Goal: Task Accomplishment & Management: Complete application form

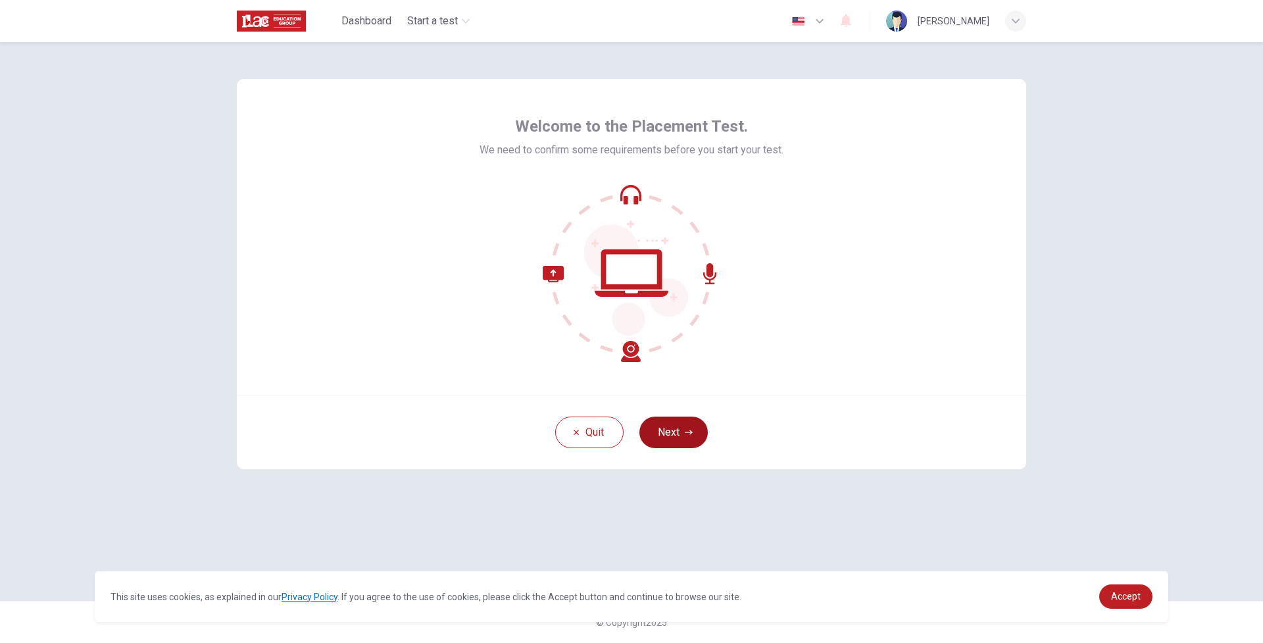
click at [680, 436] on button "Next" at bounding box center [674, 433] width 68 height 32
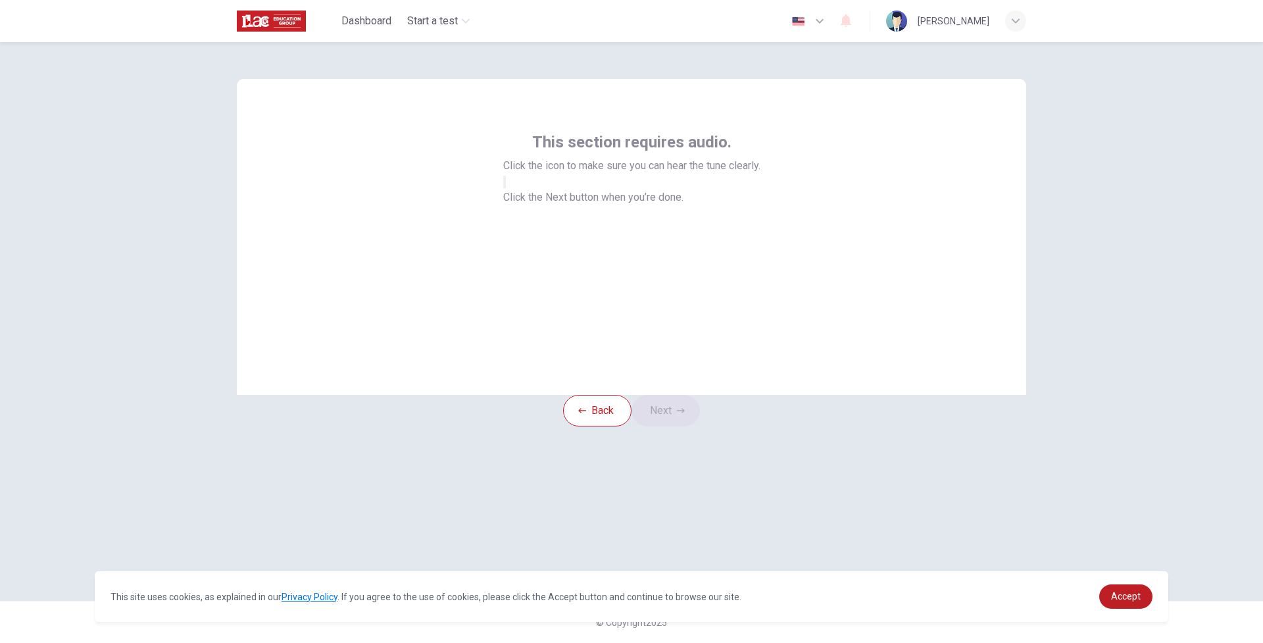
click at [505, 185] on icon "button" at bounding box center [505, 185] width 0 height 0
click at [639, 203] on span "Click the Next button when you’re done." at bounding box center [593, 197] width 180 height 13
click at [678, 426] on button "Next" at bounding box center [666, 411] width 68 height 32
click at [631, 190] on div at bounding box center [632, 182] width 439 height 16
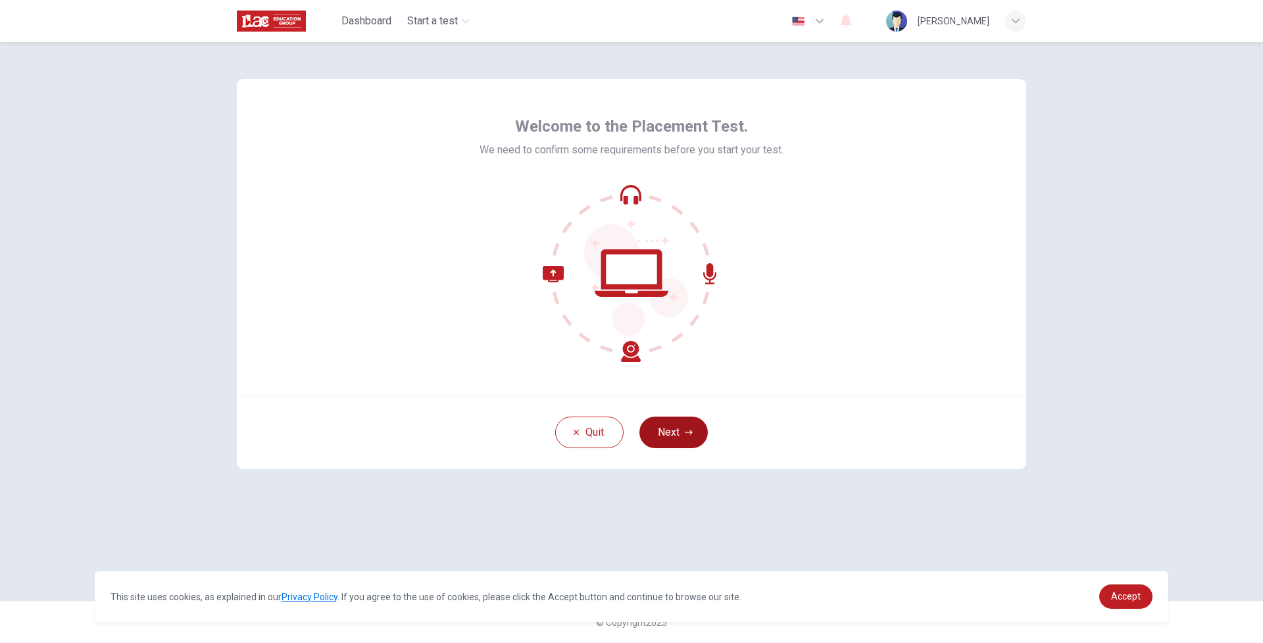
click at [682, 442] on button "Next" at bounding box center [674, 433] width 68 height 32
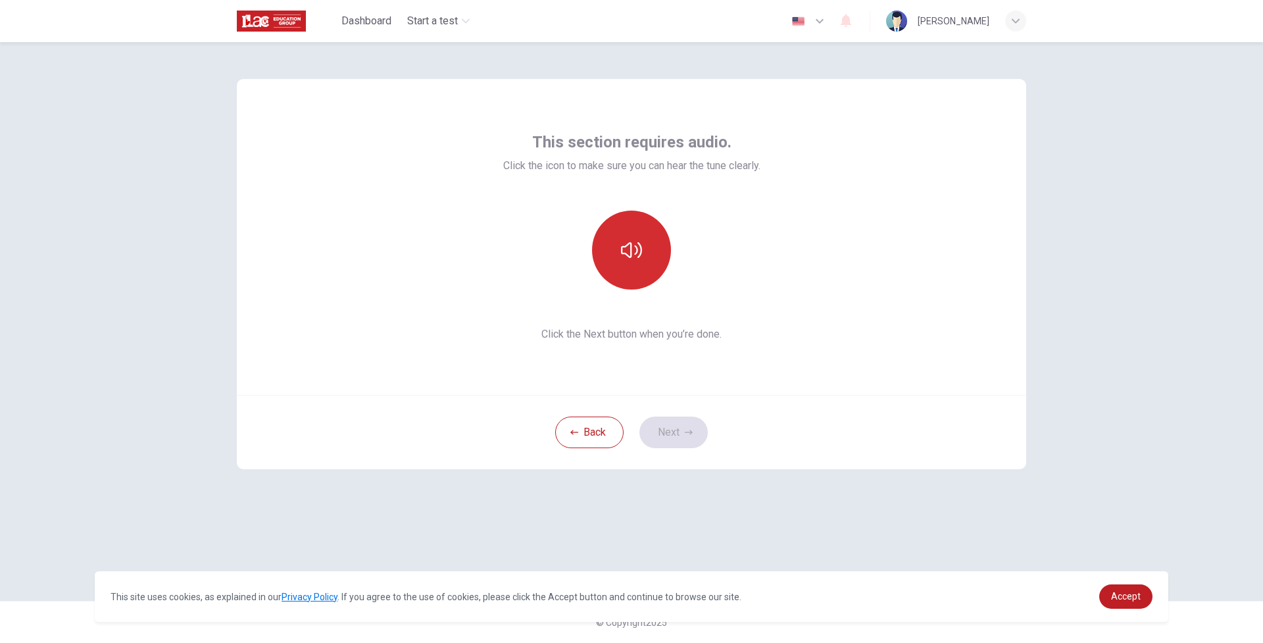
click at [642, 263] on button "button" at bounding box center [631, 250] width 79 height 79
click at [691, 438] on button "Next" at bounding box center [674, 433] width 68 height 32
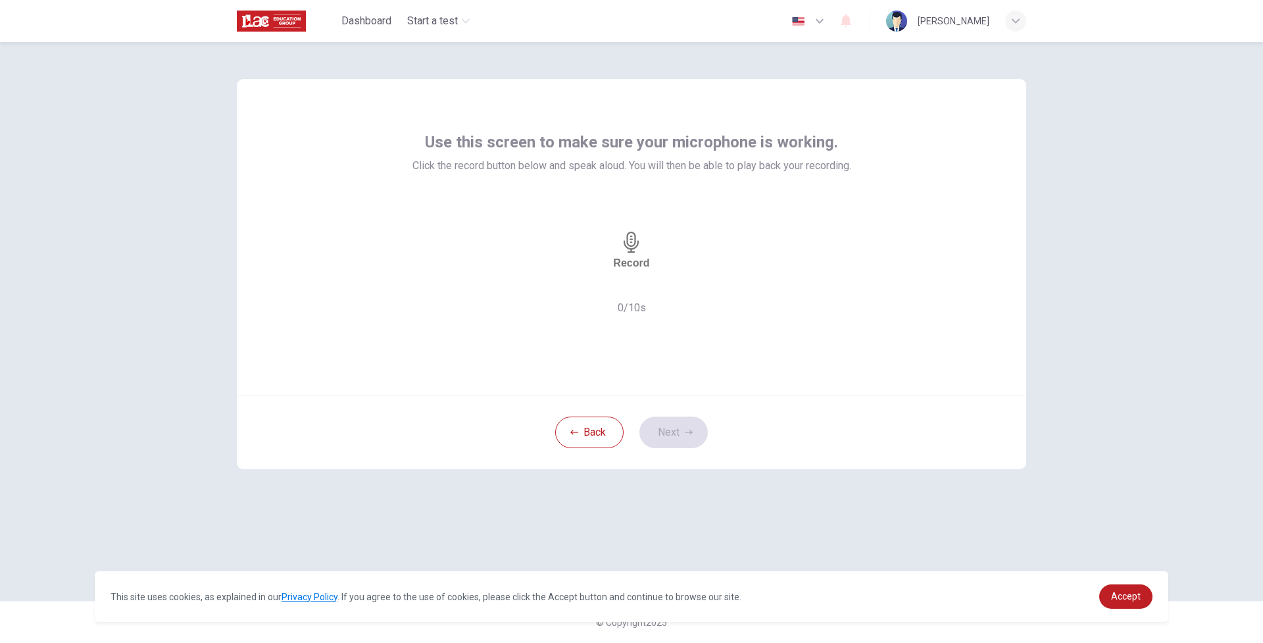
click at [648, 255] on div "Record" at bounding box center [631, 251] width 36 height 38
click at [644, 256] on div "Stop" at bounding box center [632, 251] width 24 height 122
click at [682, 290] on icon "button" at bounding box center [678, 294] width 7 height 9
click at [685, 437] on button "Next" at bounding box center [674, 433] width 68 height 32
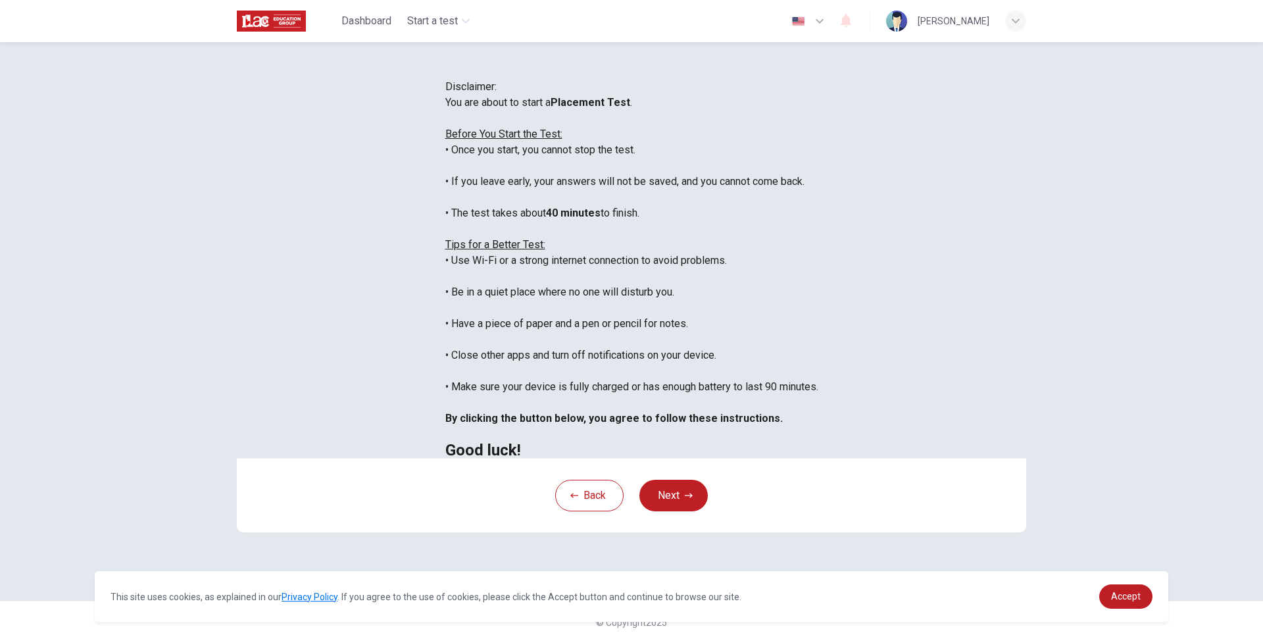
scroll to position [89, 0]
click at [688, 497] on icon "button" at bounding box center [689, 495] width 8 height 5
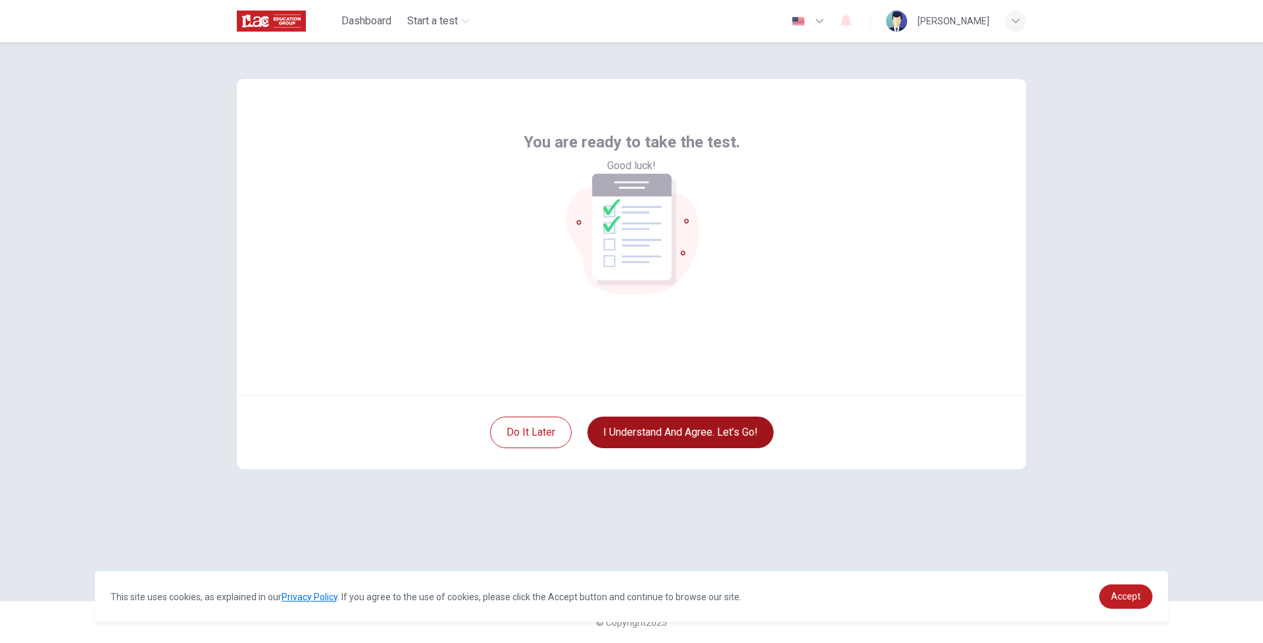
scroll to position [0, 0]
click at [714, 436] on button "I understand and agree. Let’s go!" at bounding box center [681, 433] width 186 height 32
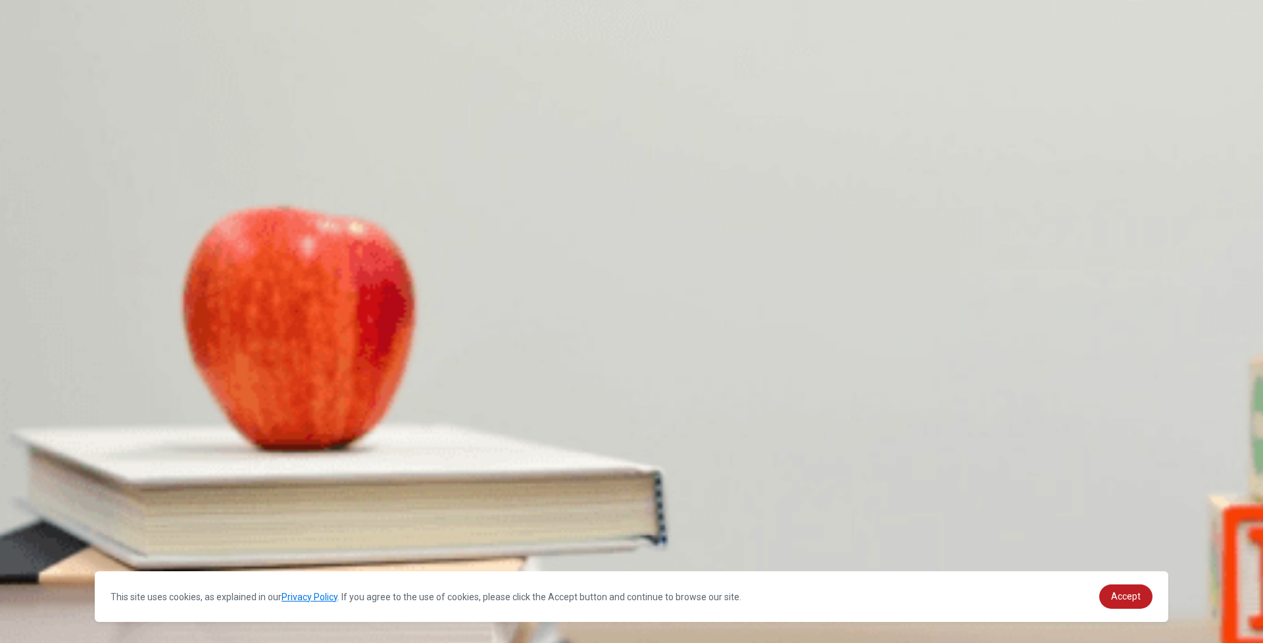
scroll to position [42, 0]
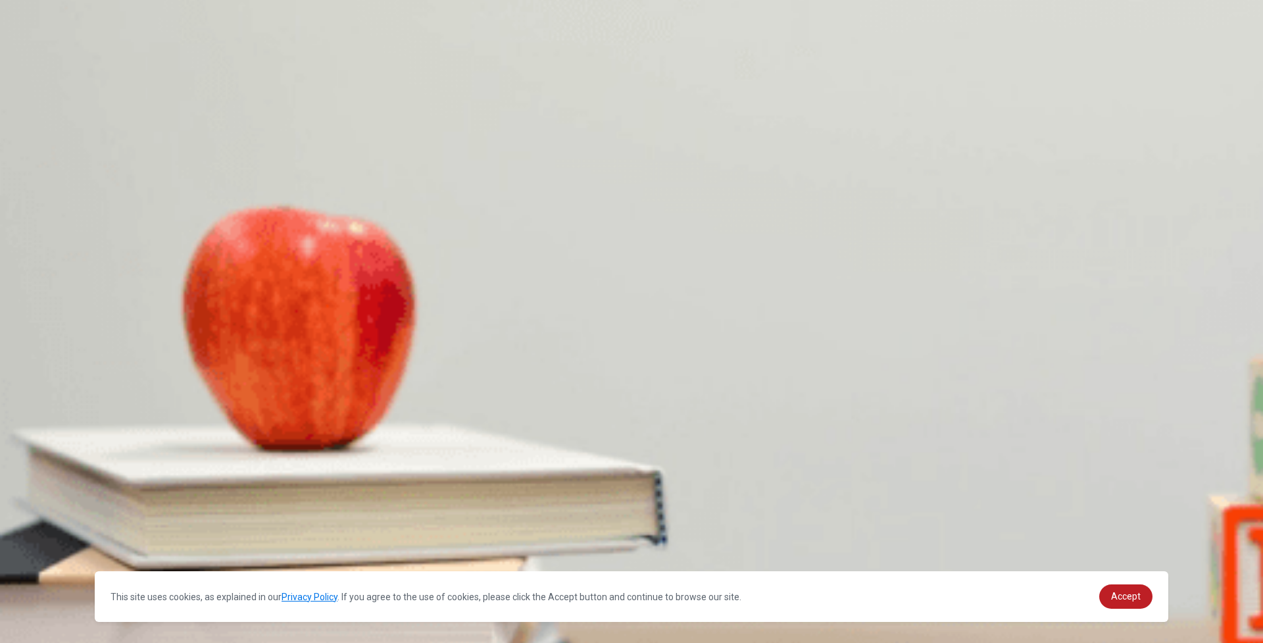
scroll to position [576, 0]
type input "0"
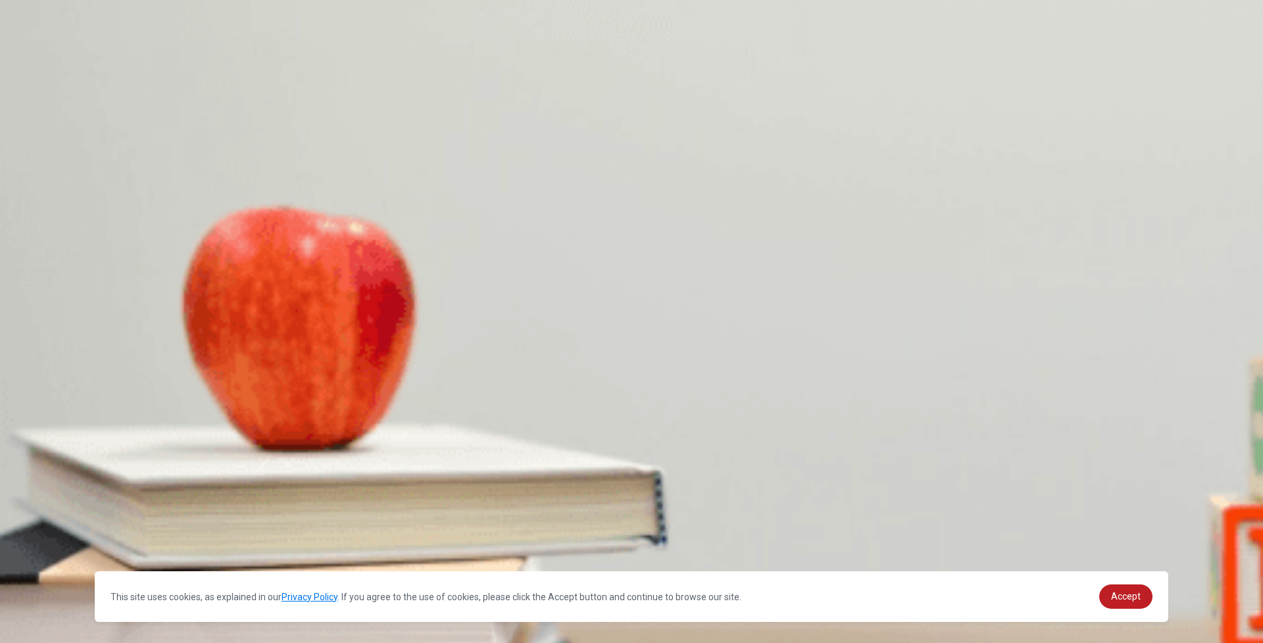
scroll to position [89, 0]
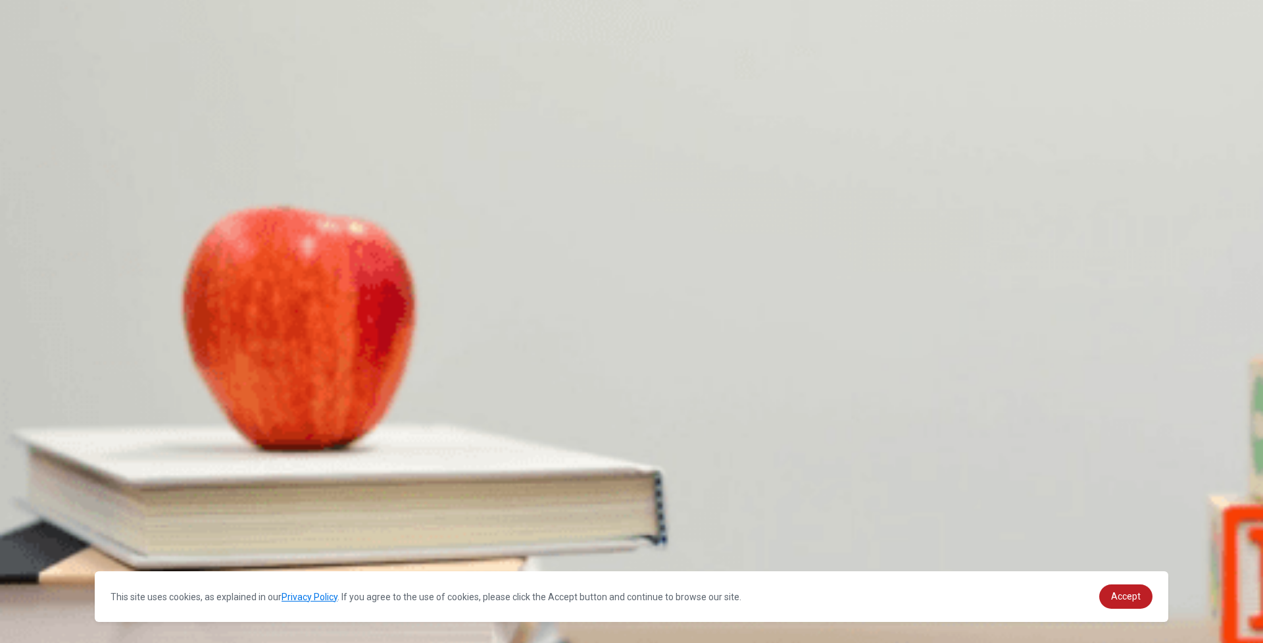
scroll to position [1227, 0]
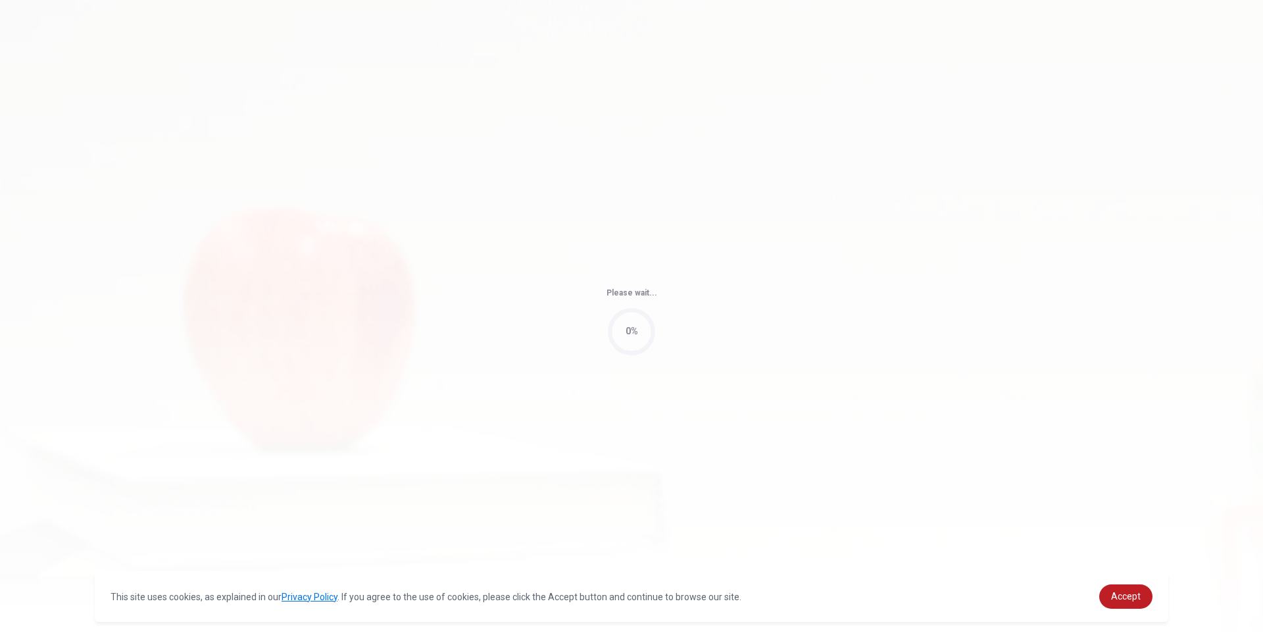
type input "84"
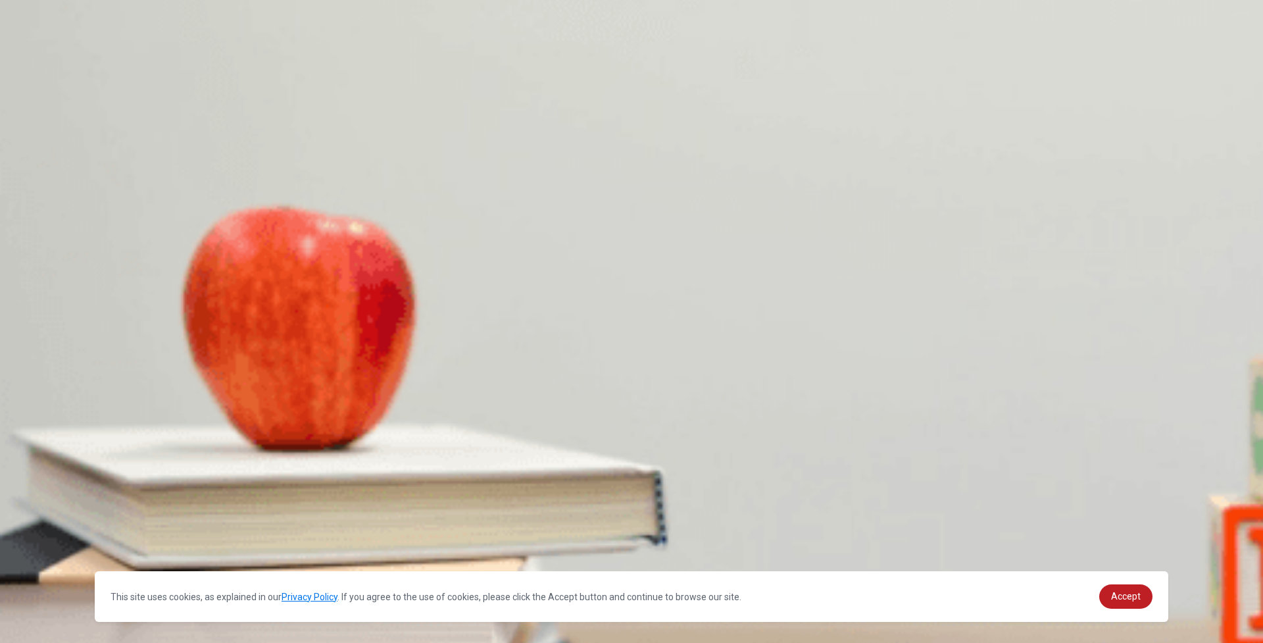
scroll to position [64, 0]
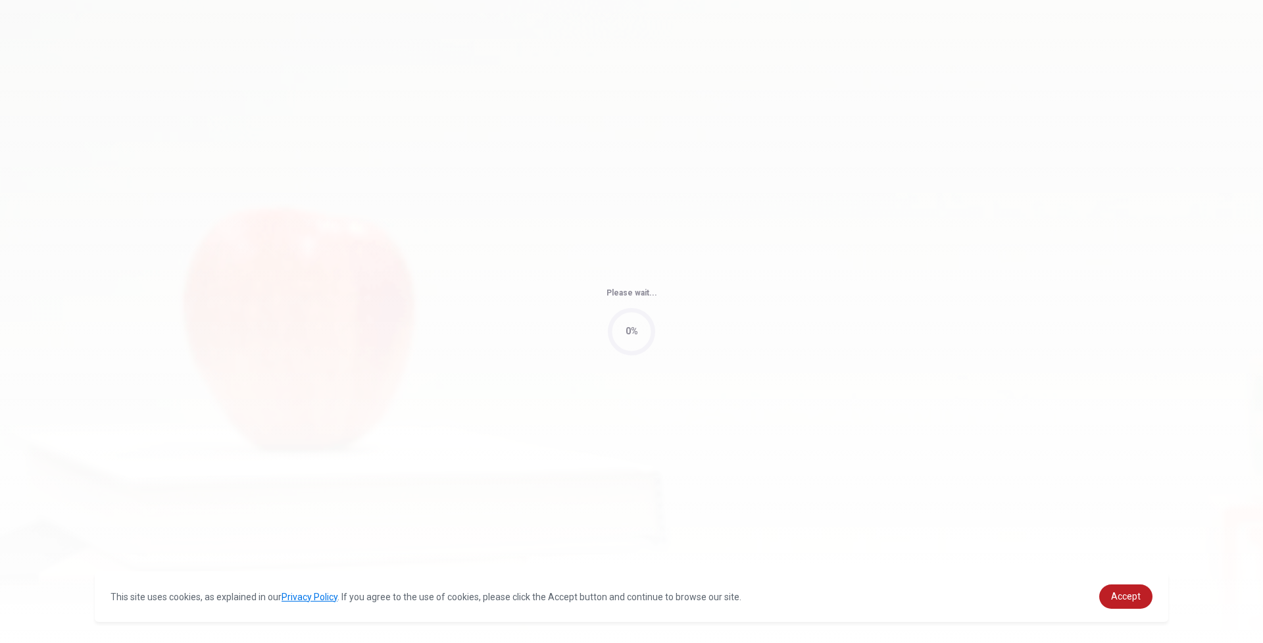
type input "66"
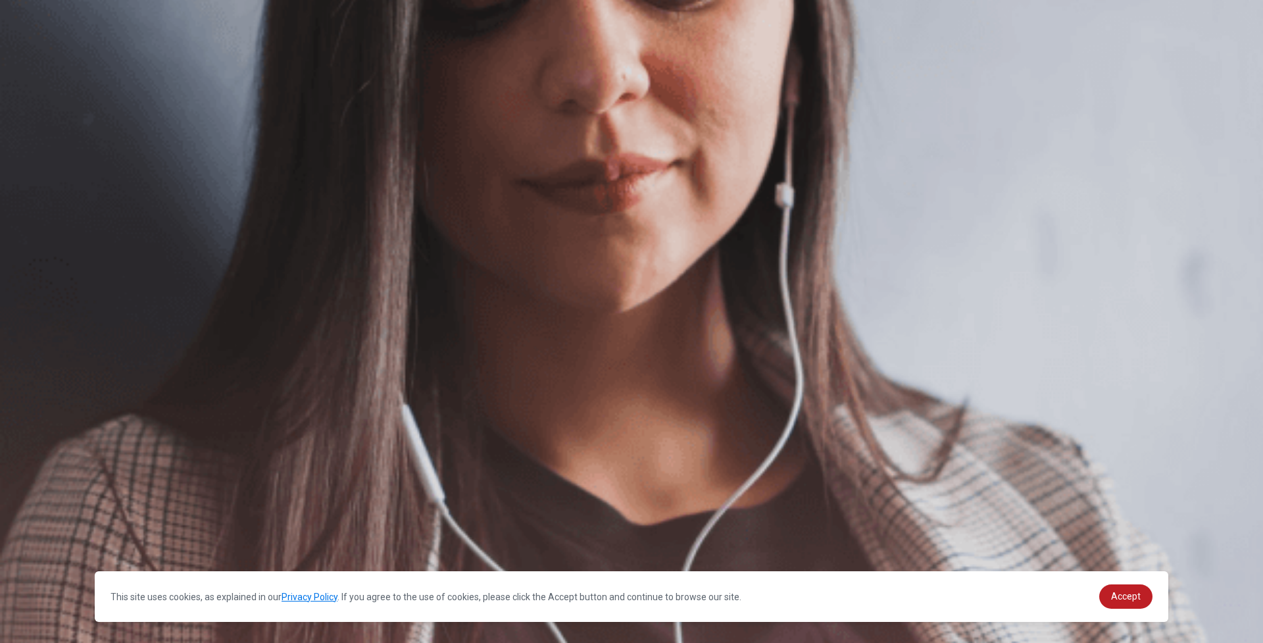
scroll to position [68, 0]
click at [1129, 592] on span "Accept" at bounding box center [1126, 596] width 30 height 11
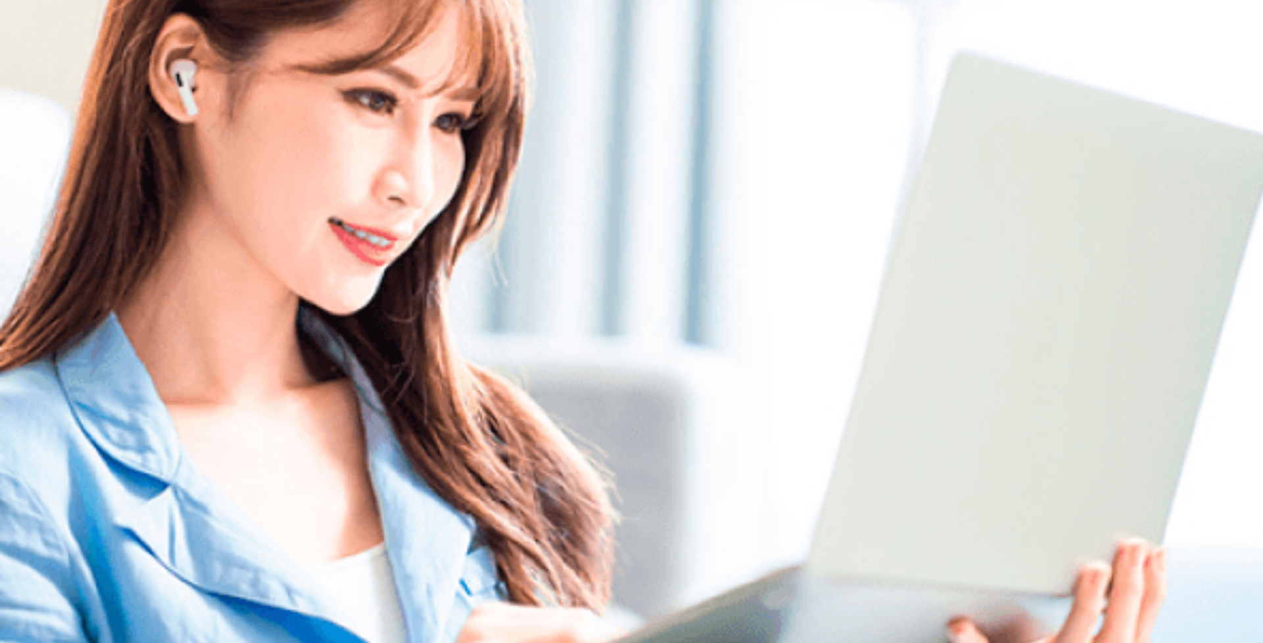
scroll to position [0, 0]
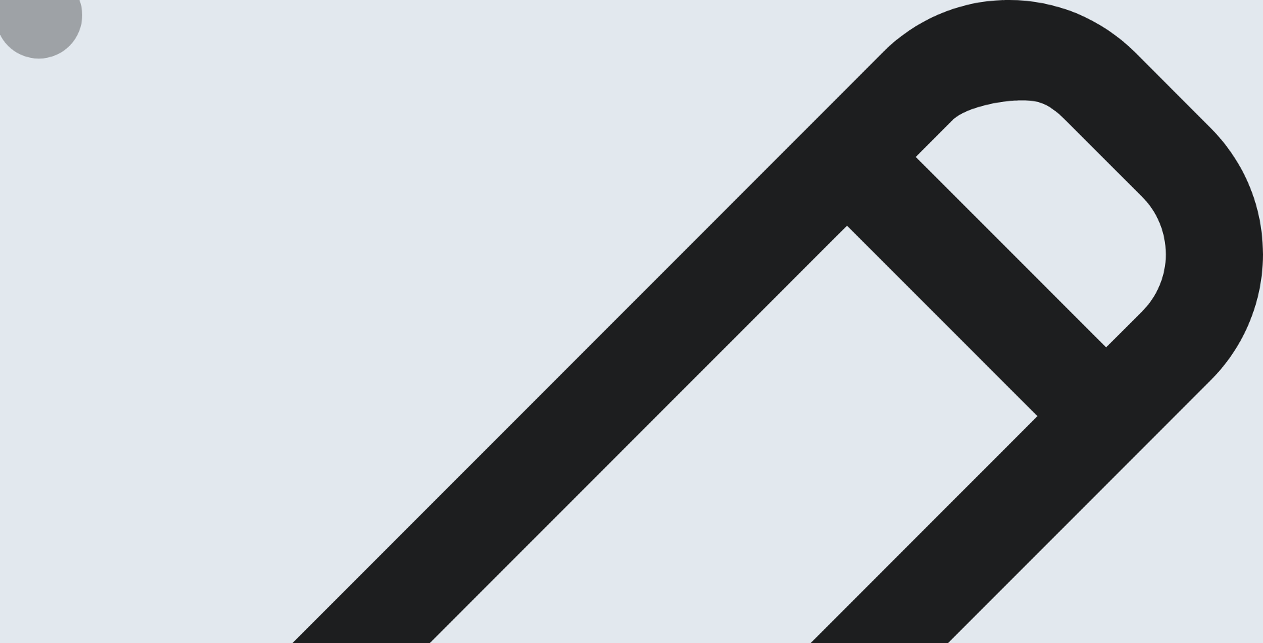
type textarea "i"
type textarea "x"
type textarea "I"
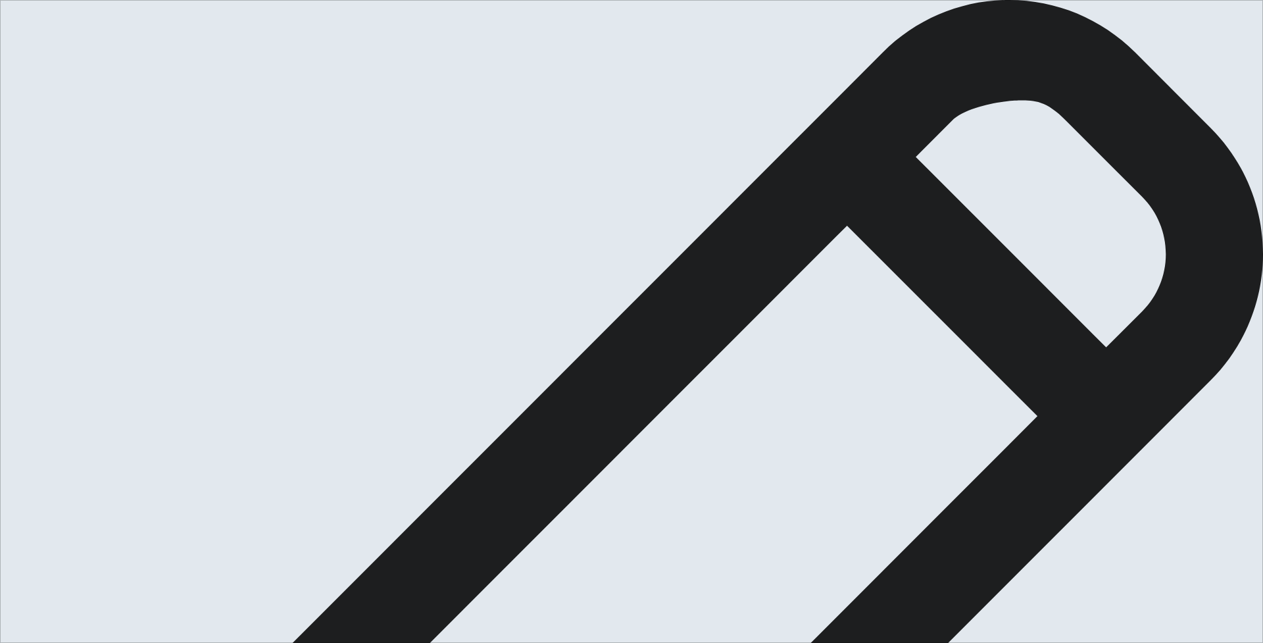
type textarea "x"
type textarea "I"
type textarea "x"
type textarea "I w"
type textarea "x"
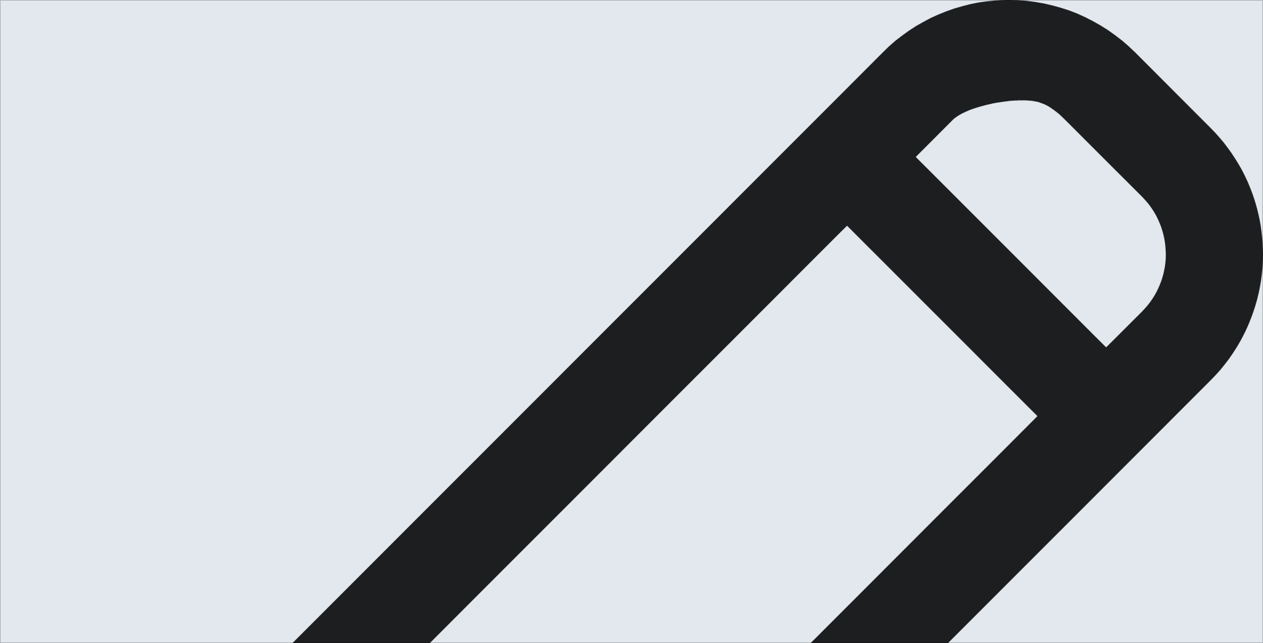
type textarea "I we"
type textarea "x"
type textarea "I wer"
type textarea "x"
type textarea "I were"
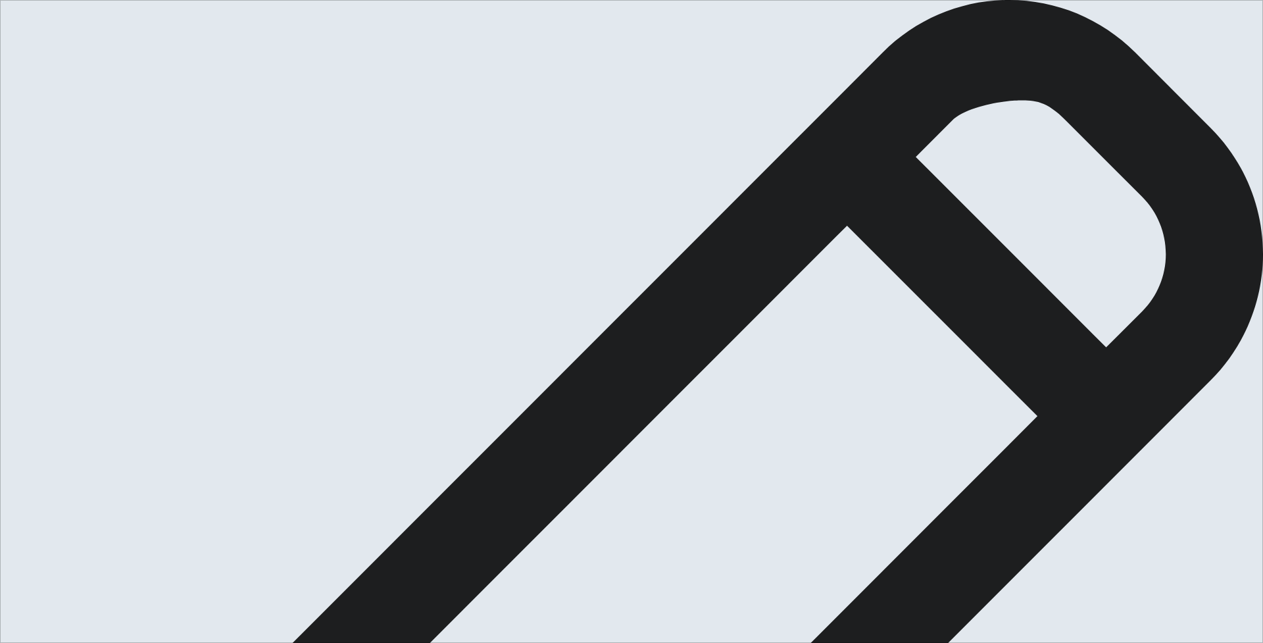
type textarea "x"
type textarea "I were"
type textarea "x"
type textarea "I were w"
type textarea "x"
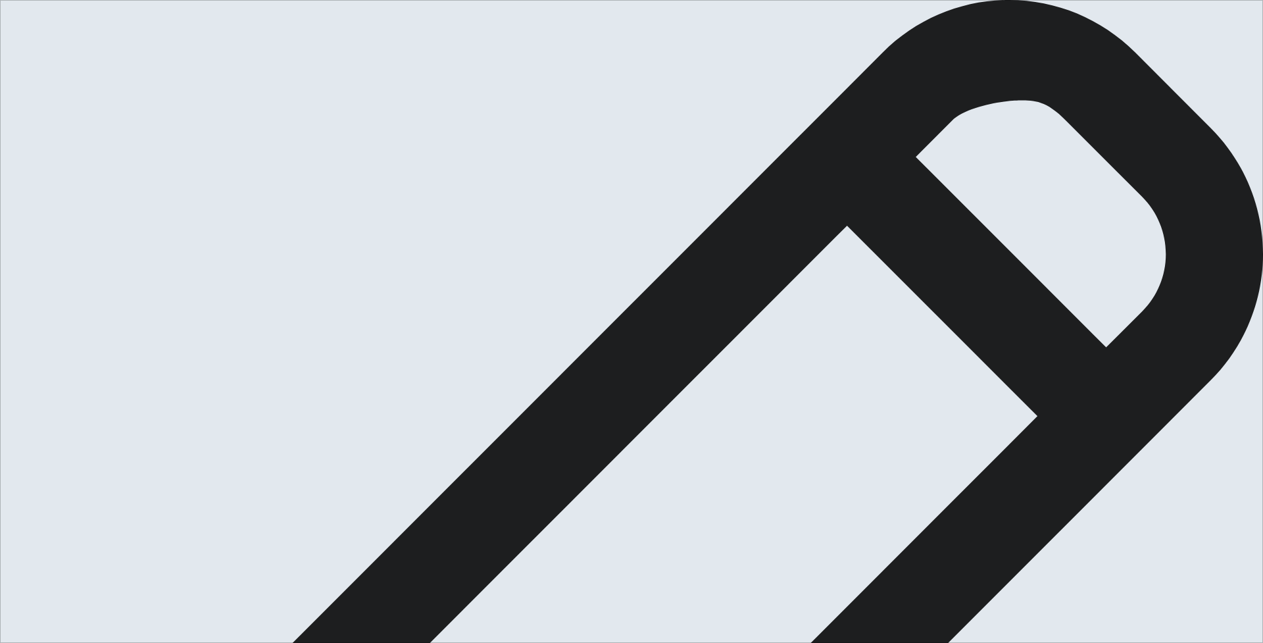
type textarea "I were wa"
type textarea "x"
type textarea "I were wat"
type textarea "x"
type textarea "I were watc"
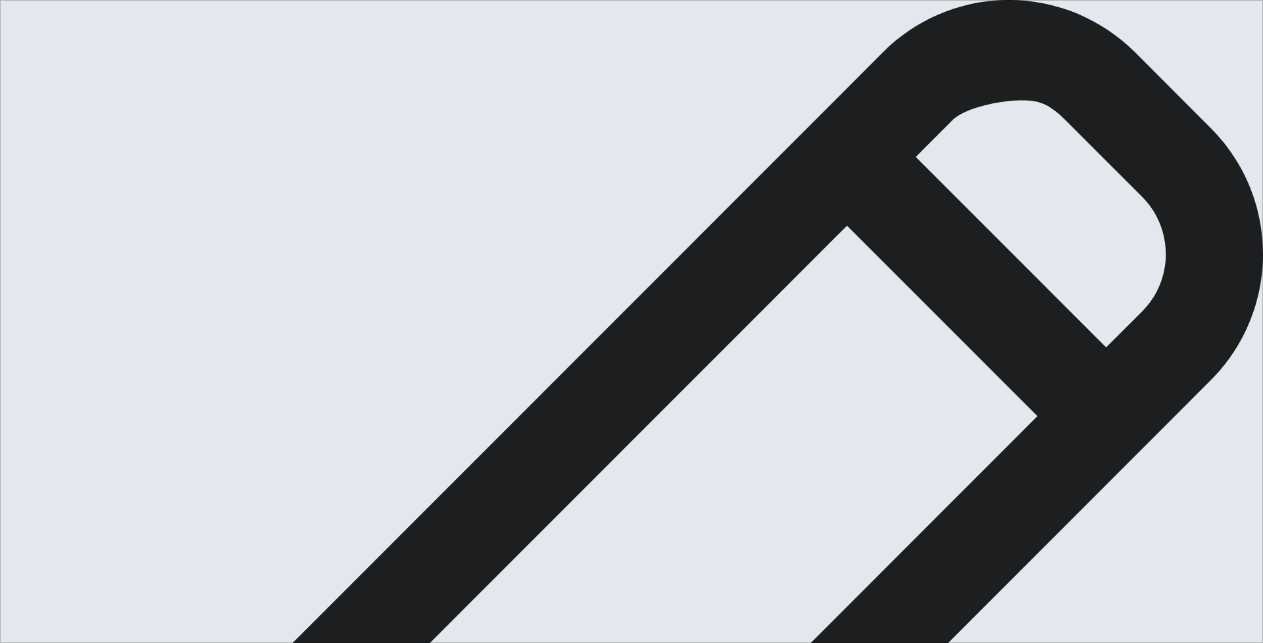
type textarea "x"
type textarea "I were watch"
type textarea "x"
type textarea "I were watche"
type textarea "x"
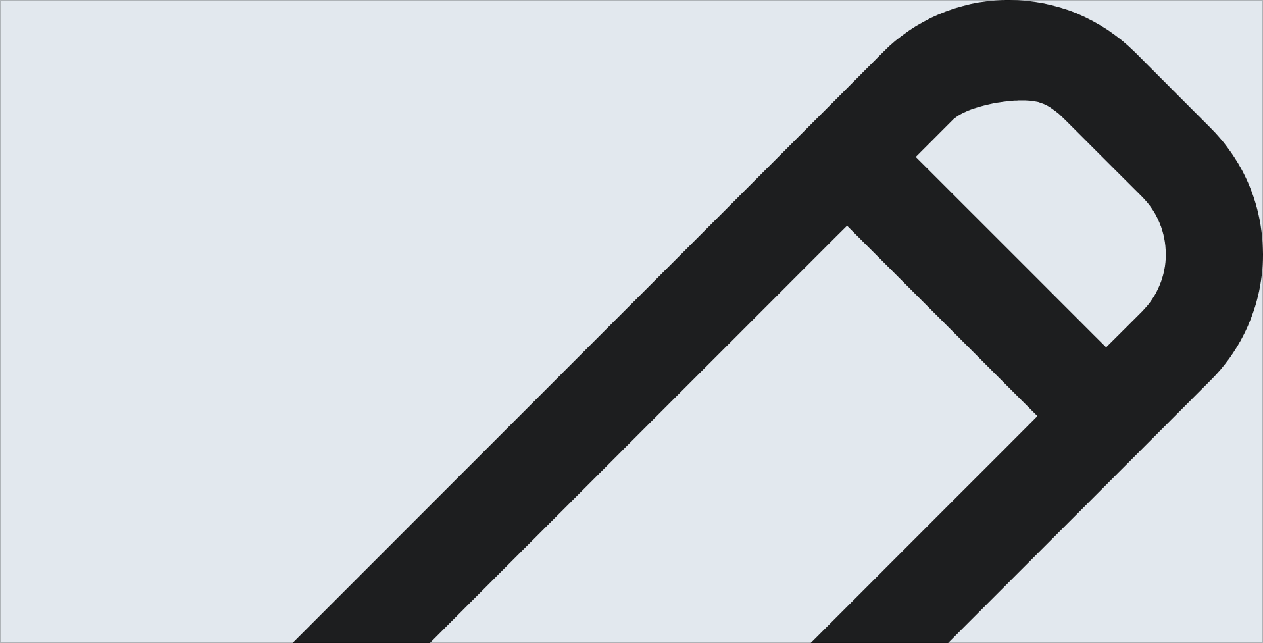
type textarea "I were watched"
type textarea "x"
type textarea "I were watched"
type textarea "x"
type textarea "I were watched a"
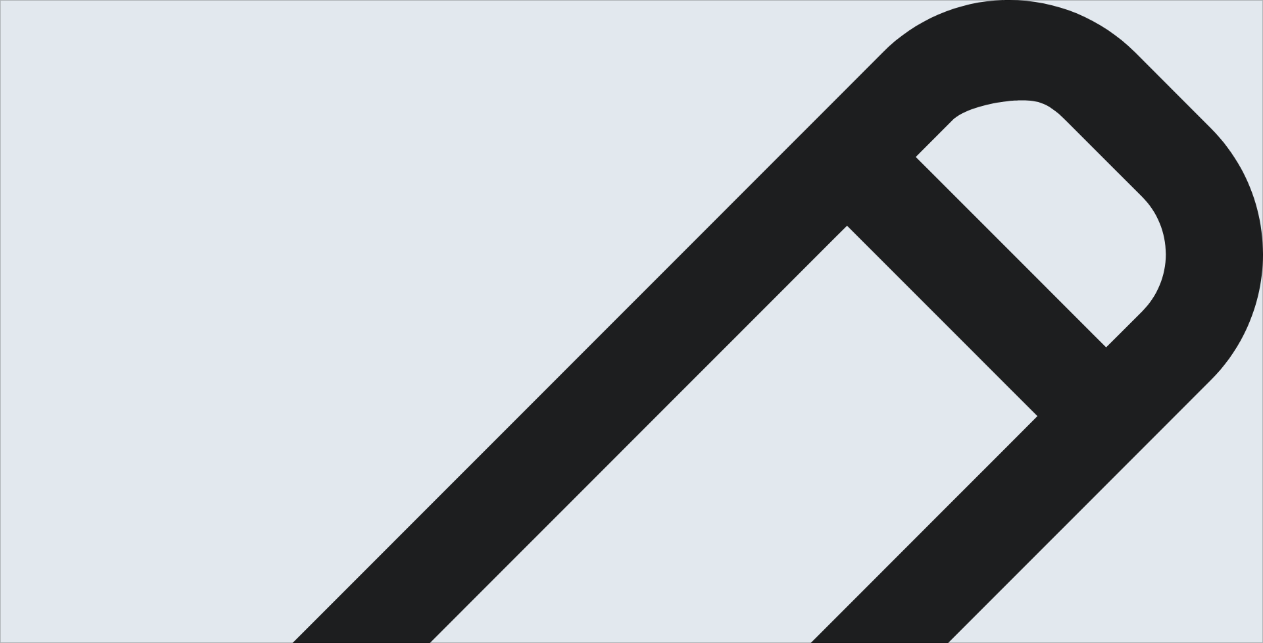
type textarea "x"
type textarea "I were watched a"
type textarea "x"
type textarea "I were watched a f"
type textarea "x"
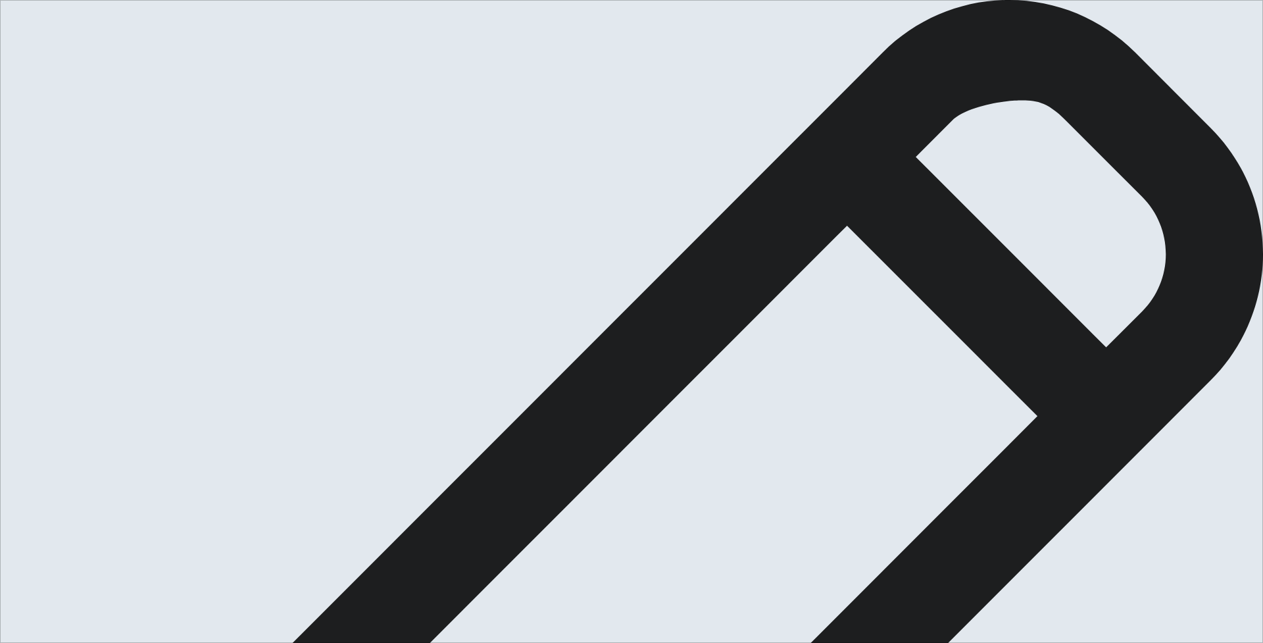
type textarea "I were watched a fi"
type textarea "x"
type textarea "I were watched a fil"
type textarea "x"
type textarea "I were watched a film"
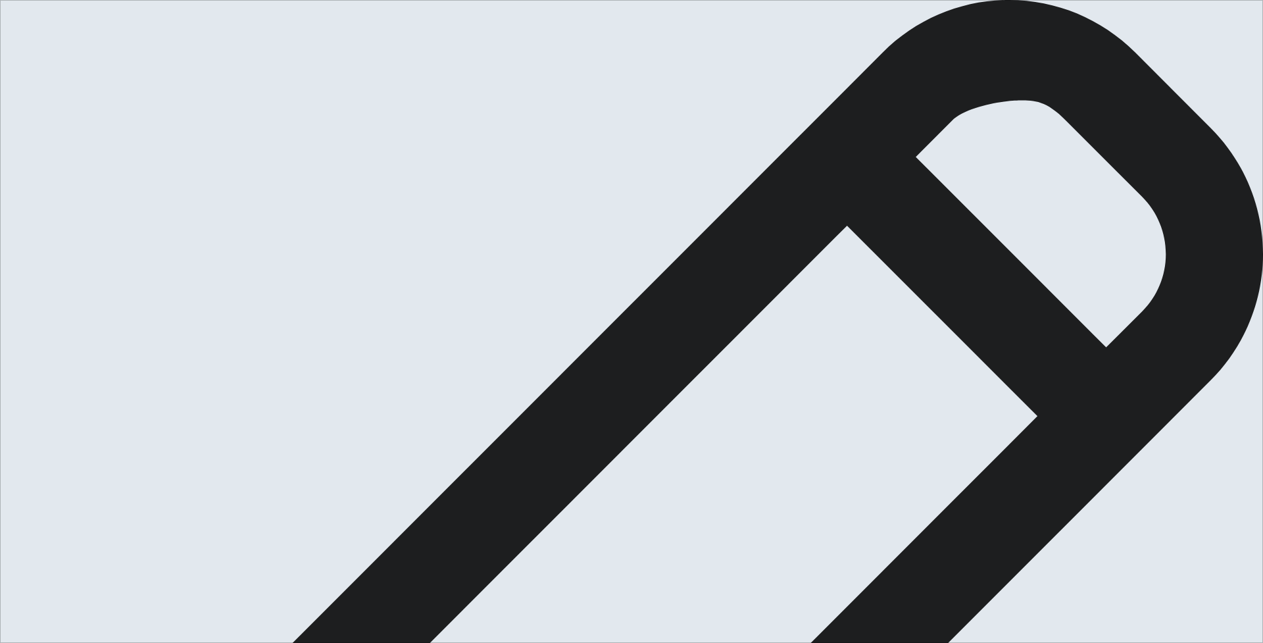
type textarea "x"
type textarea "I were watched a film,"
type textarea "x"
type textarea "I were watched a film,i"
type textarea "x"
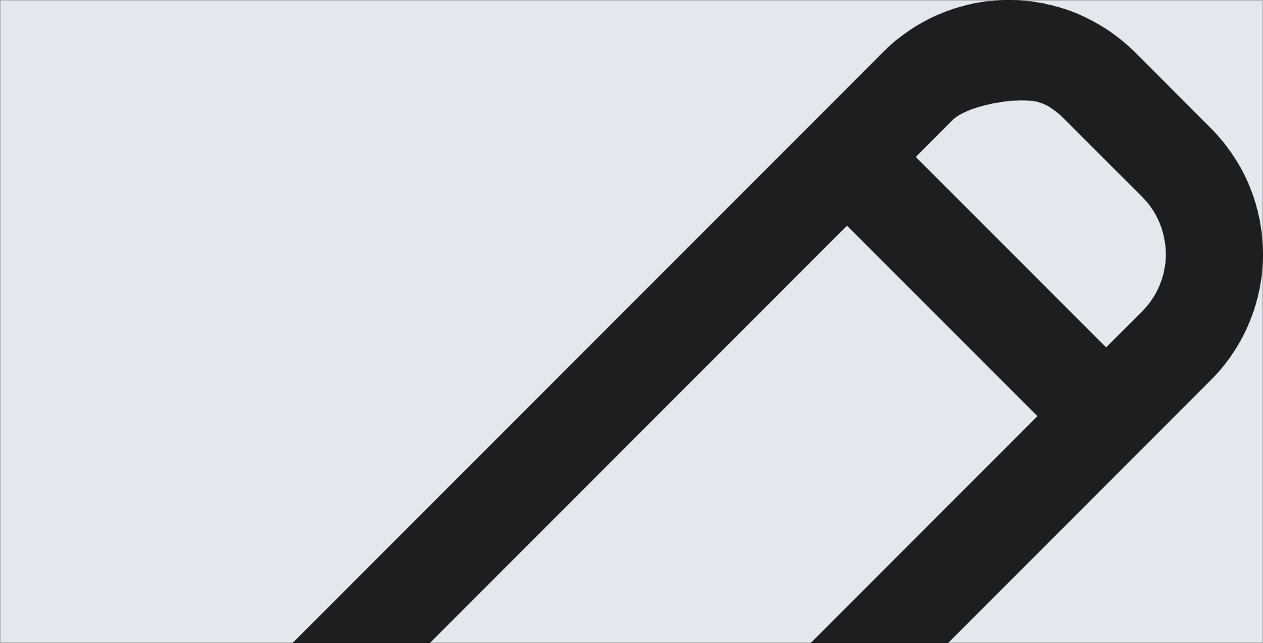
type textarea "I were watched a film,it"
type textarea "x"
type textarea "I were watched a film,it"
type textarea "x"
type textarea "I were watched a film,it c"
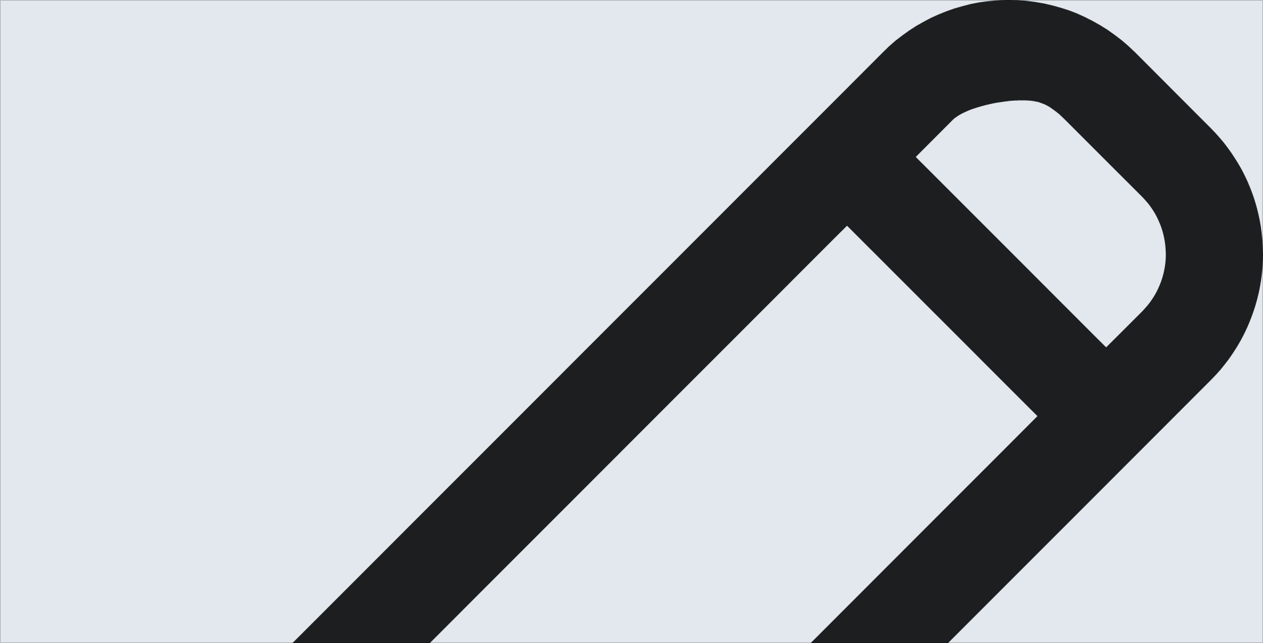
type textarea "x"
type textarea "I were watched a film,it ca"
type textarea "x"
type textarea "I were watched a film,it cal"
type textarea "x"
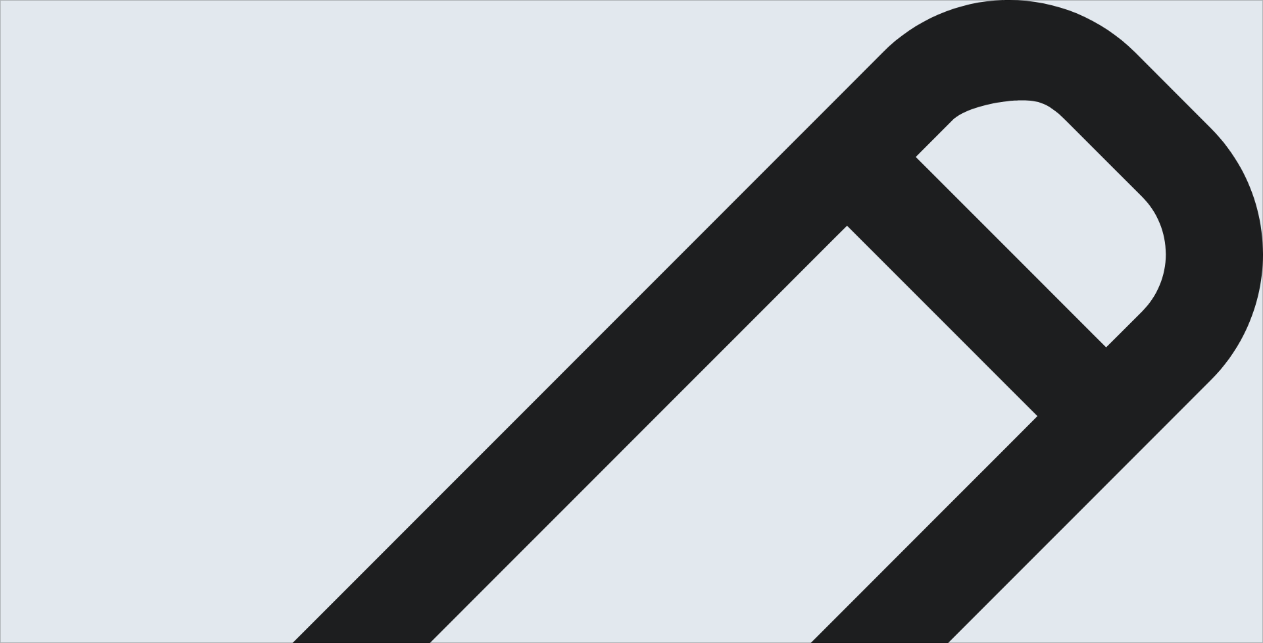
type textarea "I were watched a film,it call"
type textarea "x"
type textarea "I were watched a film,it calle"
type textarea "x"
type textarea "I were watched a film,it called"
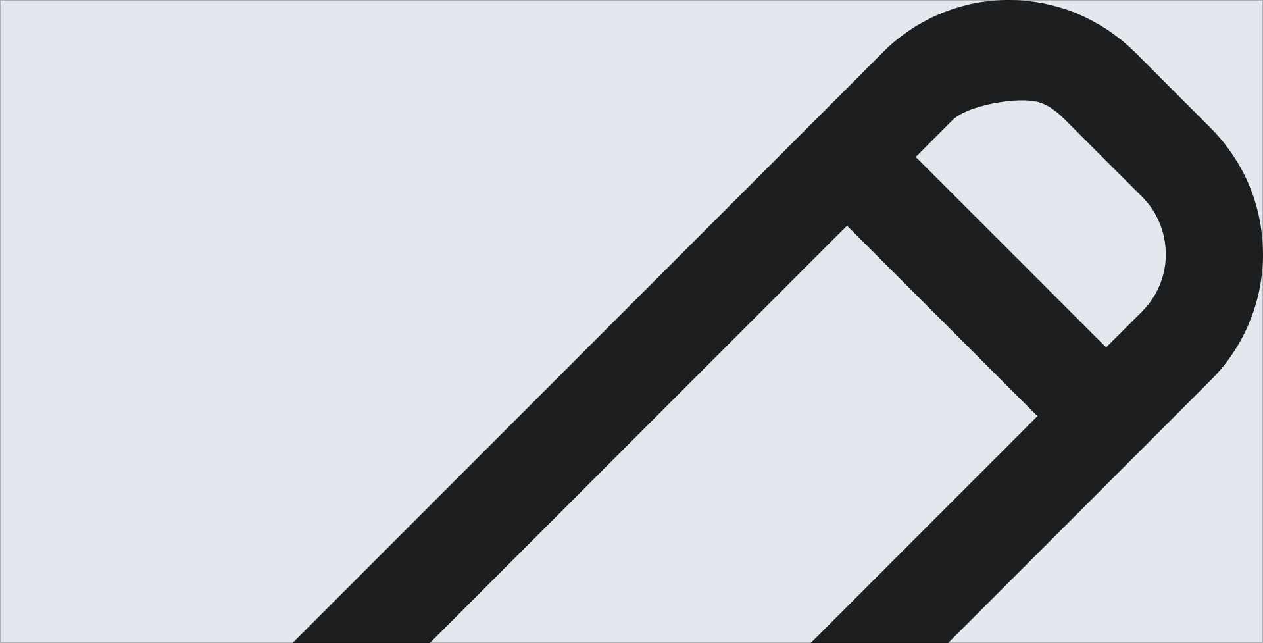
type textarea "x"
type textarea "I were watched a film,it calle"
type textarea "x"
type textarea "I were watched a film,it call"
type textarea "x"
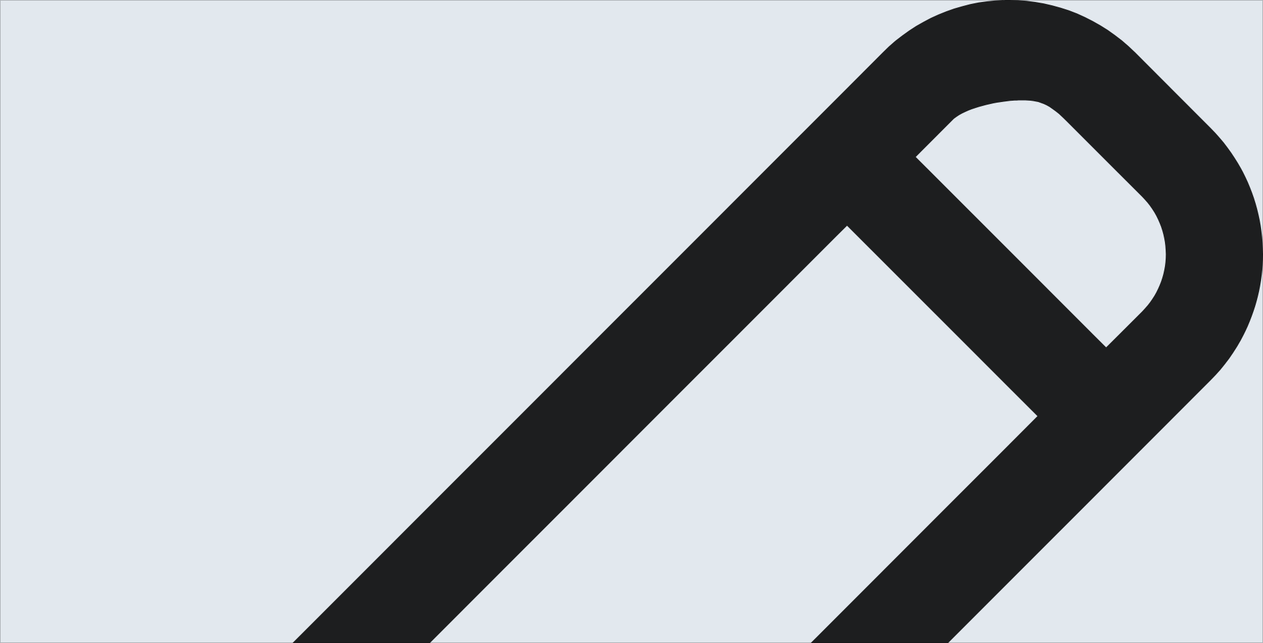
type textarea "I were watched a film,it cal"
type textarea "x"
type textarea "I were watched a film,it ca"
type textarea "x"
type textarea "I were watched a film,it c"
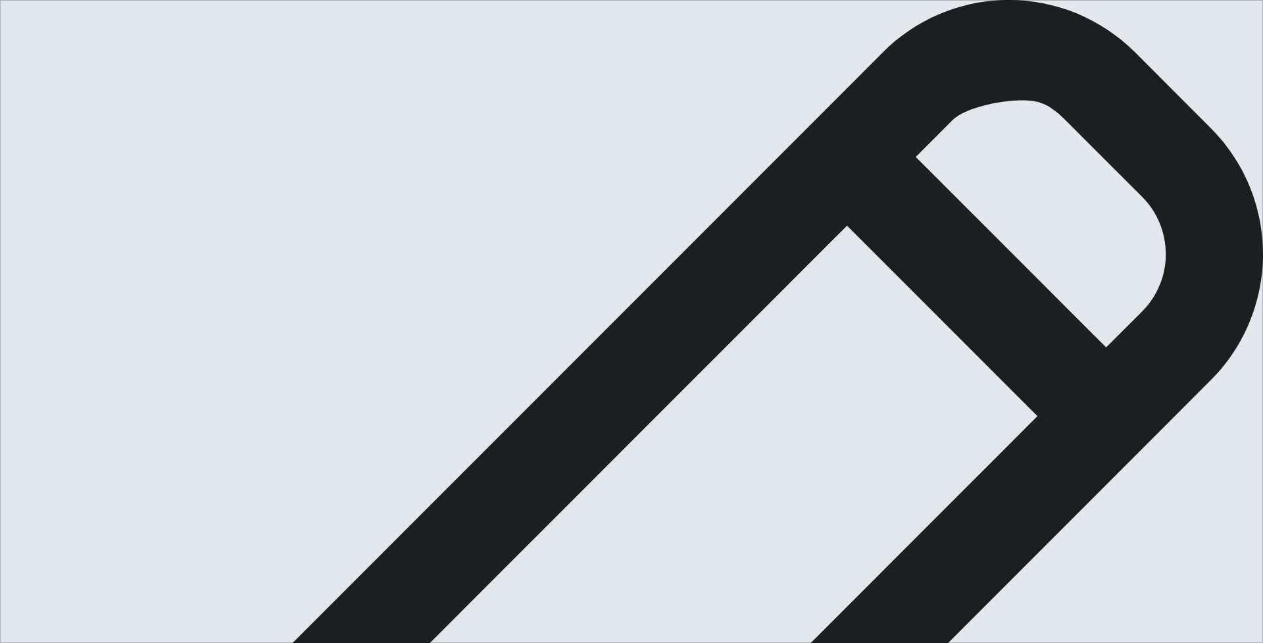
type textarea "x"
type textarea "I were watched a film,it"
type textarea "x"
type textarea "I were watched a film,it"
type textarea "x"
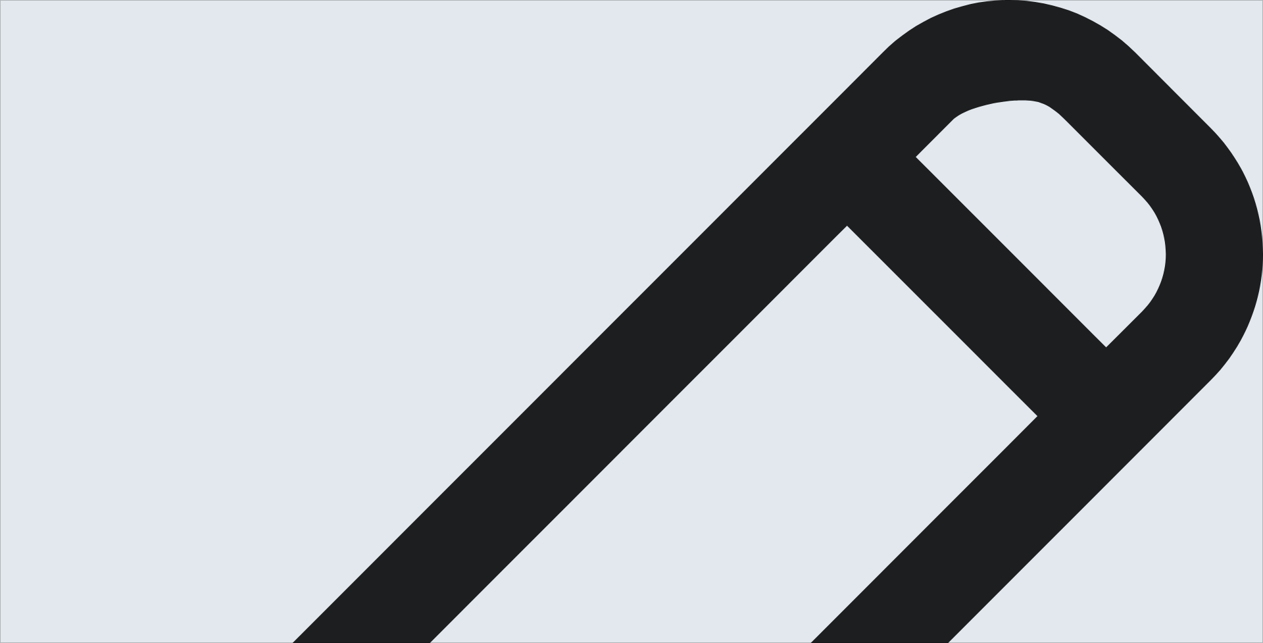
type textarea "I were watched a film,i"
type textarea "x"
type textarea "I were watched a film,"
type textarea "x"
type textarea "I were watched a film,i"
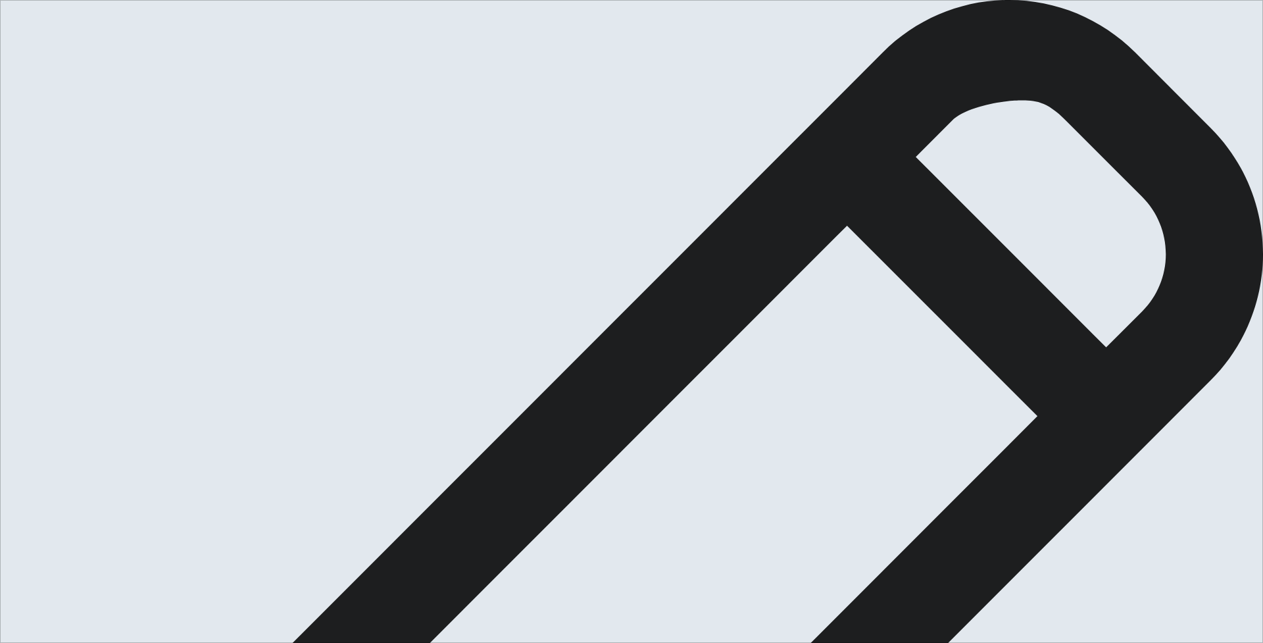
type textarea "x"
type textarea "I were watched a film,it"
type textarea "x"
type textarea "I were watched a film,it"
type textarea "x"
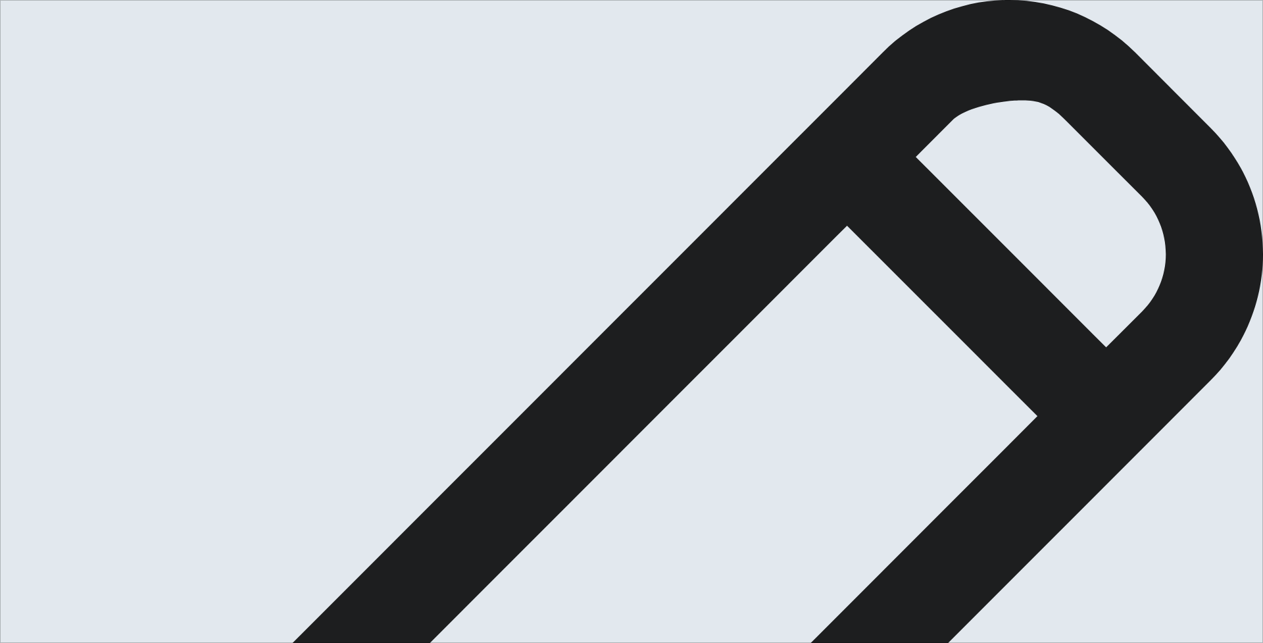
type textarea "I were watched a film,it t"
type textarea "x"
type textarea "I were watched a film,it te"
type textarea "x"
type textarea "I were watched a film,it tel"
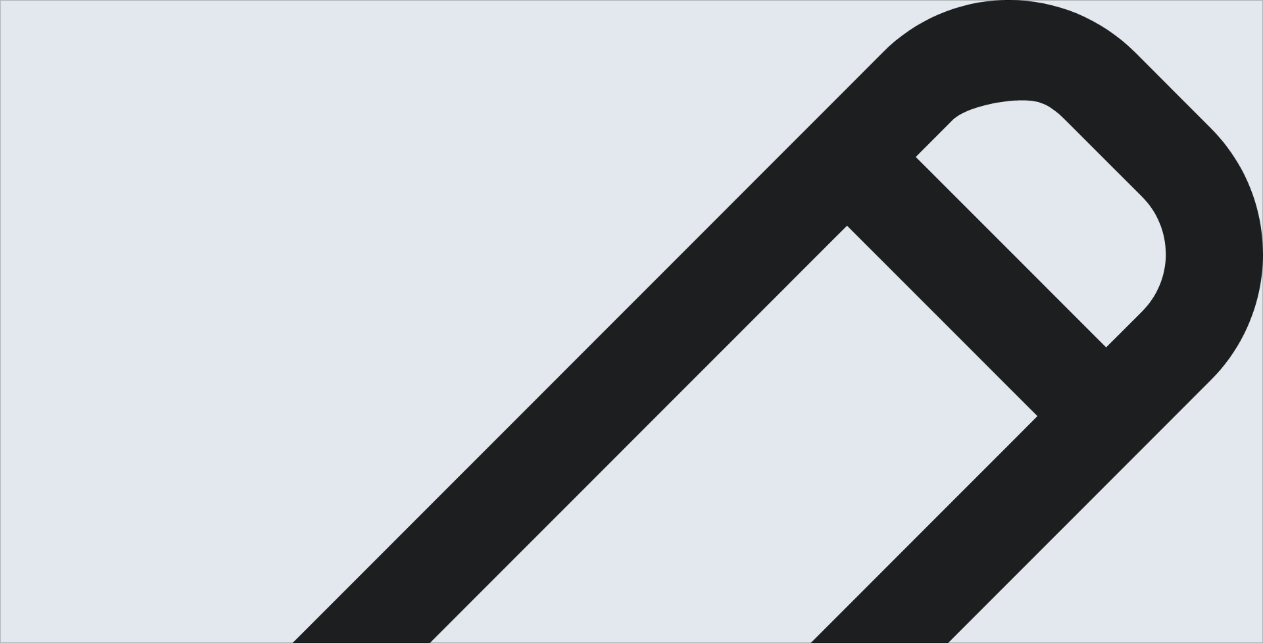
type textarea "x"
type textarea "I were watched a film,it tell"
type textarea "x"
type textarea "I were watched a film,it telle"
type textarea "x"
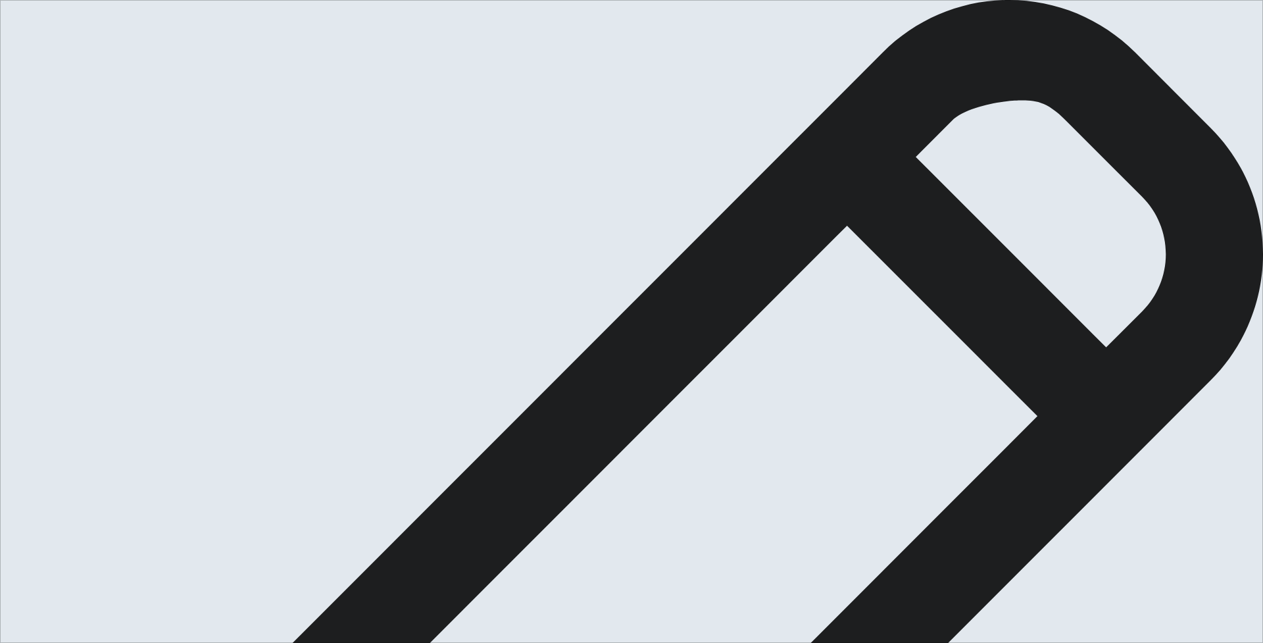
type textarea "I were watched a film,it telle"
type textarea "x"
type textarea "I were watched a film,it telle"
type textarea "x"
type textarea "I were watched a film,it tell"
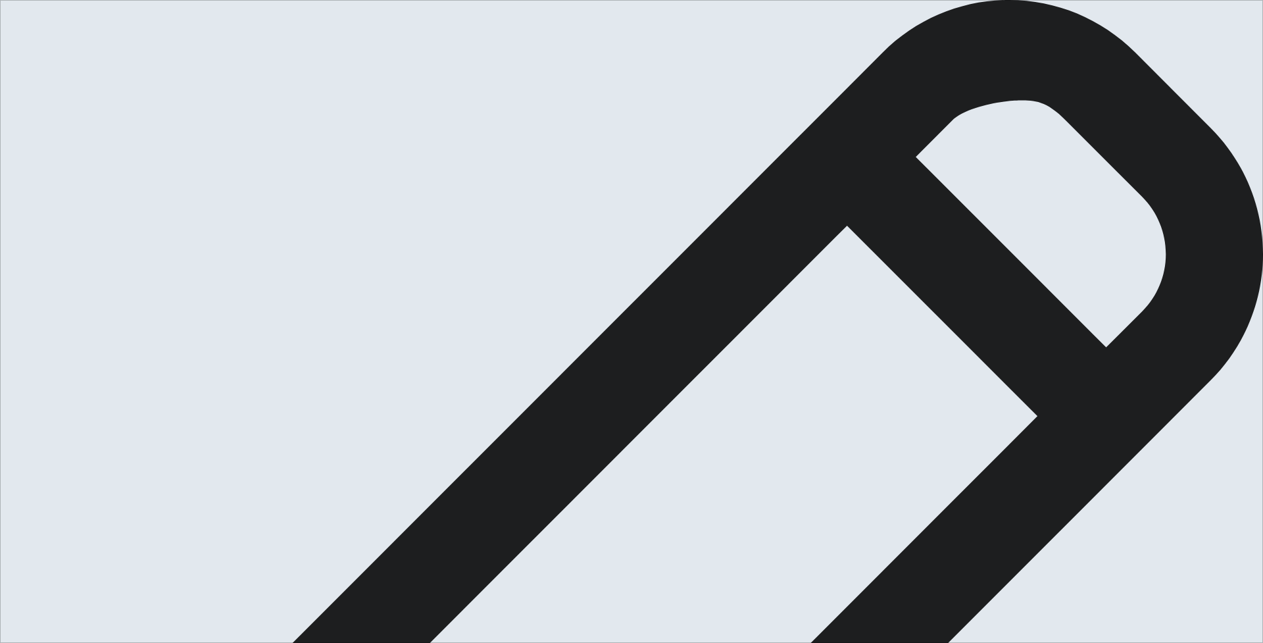
type textarea "x"
type textarea "I were watched a film,it tell"
type textarea "x"
type textarea "I were watched a film,it tell t"
type textarea "x"
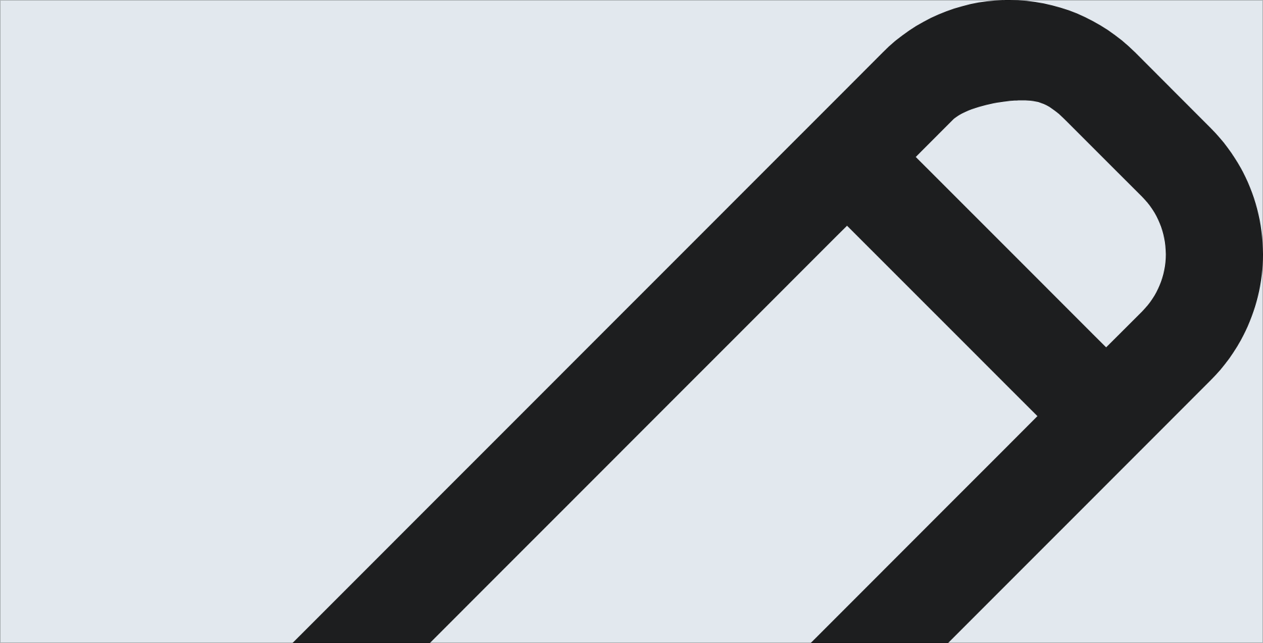
type textarea "I were watched a film,it tell th"
type textarea "x"
type textarea "I were watched a film,it tell the"
type textarea "x"
type textarea "I were watched a film,it tell the"
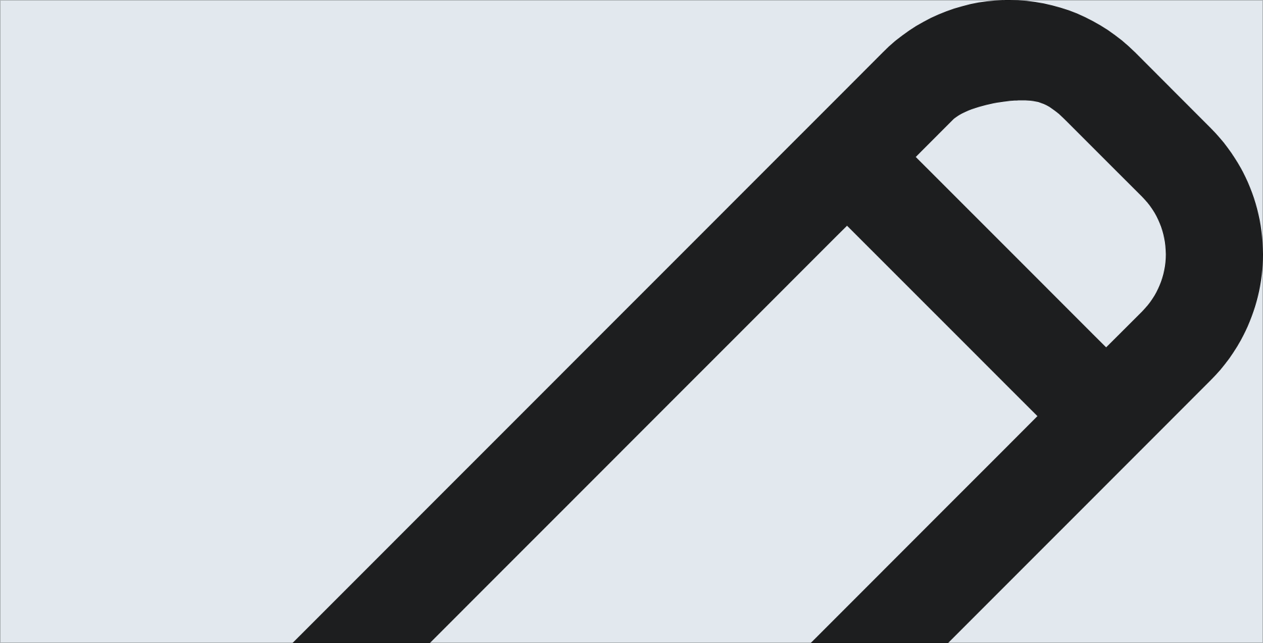
type textarea "x"
type textarea "I were watched a film,it tell the v"
type textarea "x"
type textarea "I were watched a film,it tell the va"
type textarea "x"
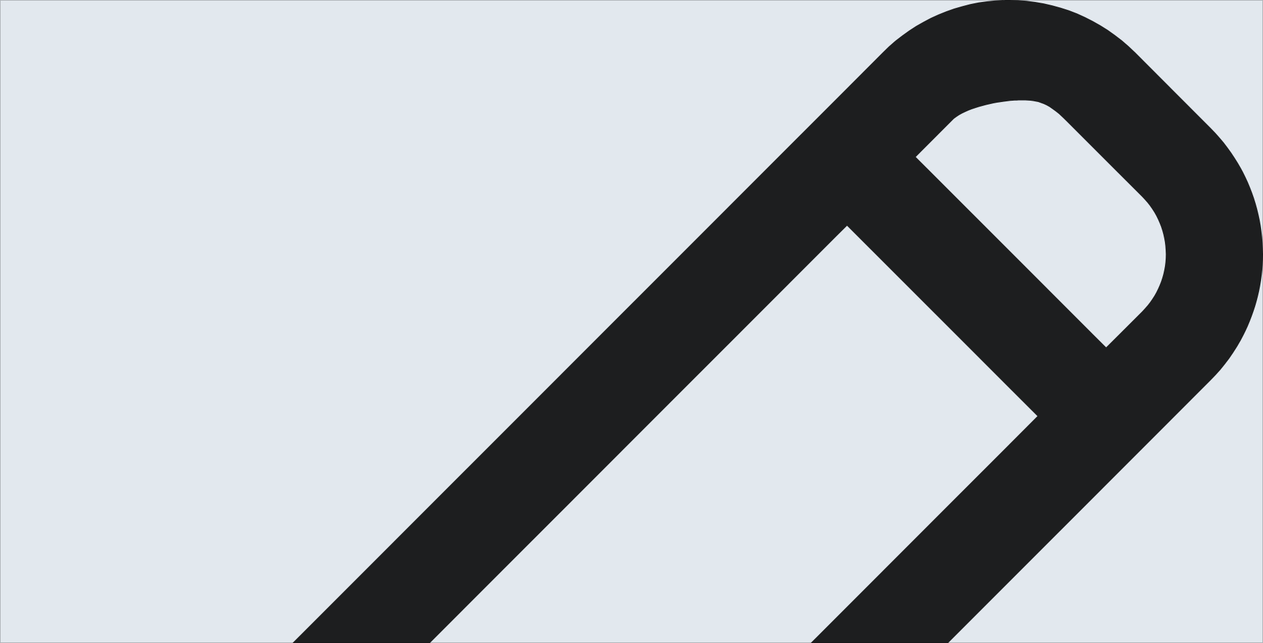
type textarea "I were watched a film,it tell the val"
type textarea "x"
type textarea "I were watched a film,it tell the valu"
type textarea "x"
type textarea "I were watched a film,it tell the value"
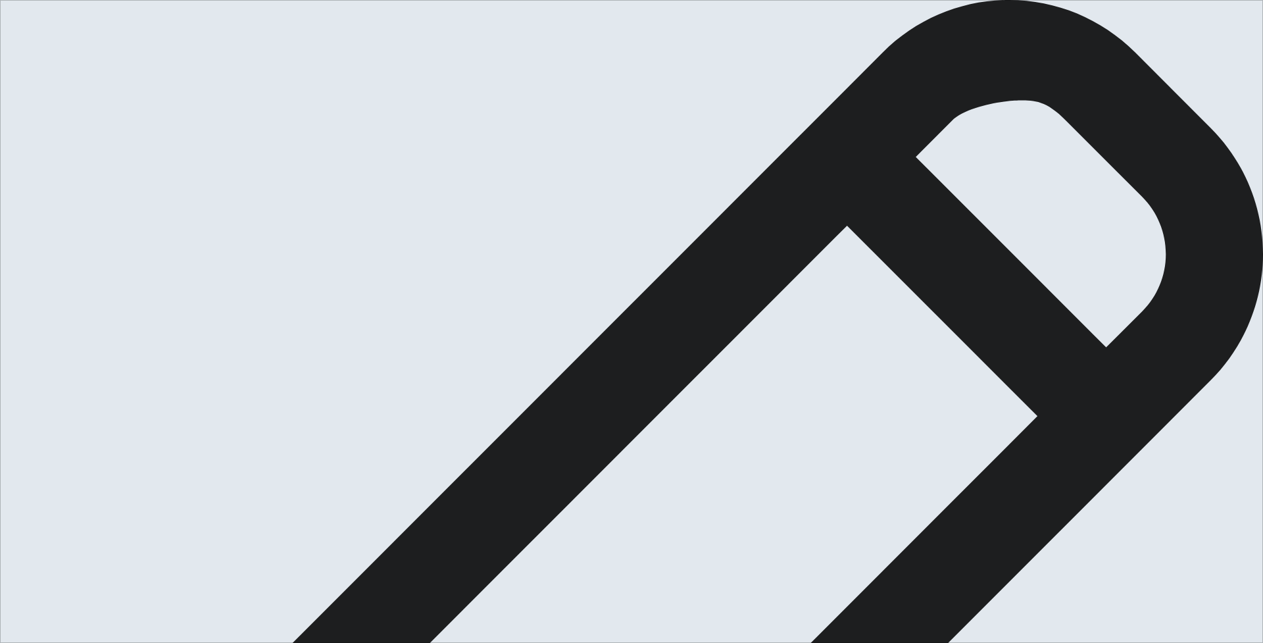
type textarea "x"
type textarea "I were watched a film,it tell the value"
type textarea "x"
type textarea "I were watched a film,it tell the value i"
type textarea "x"
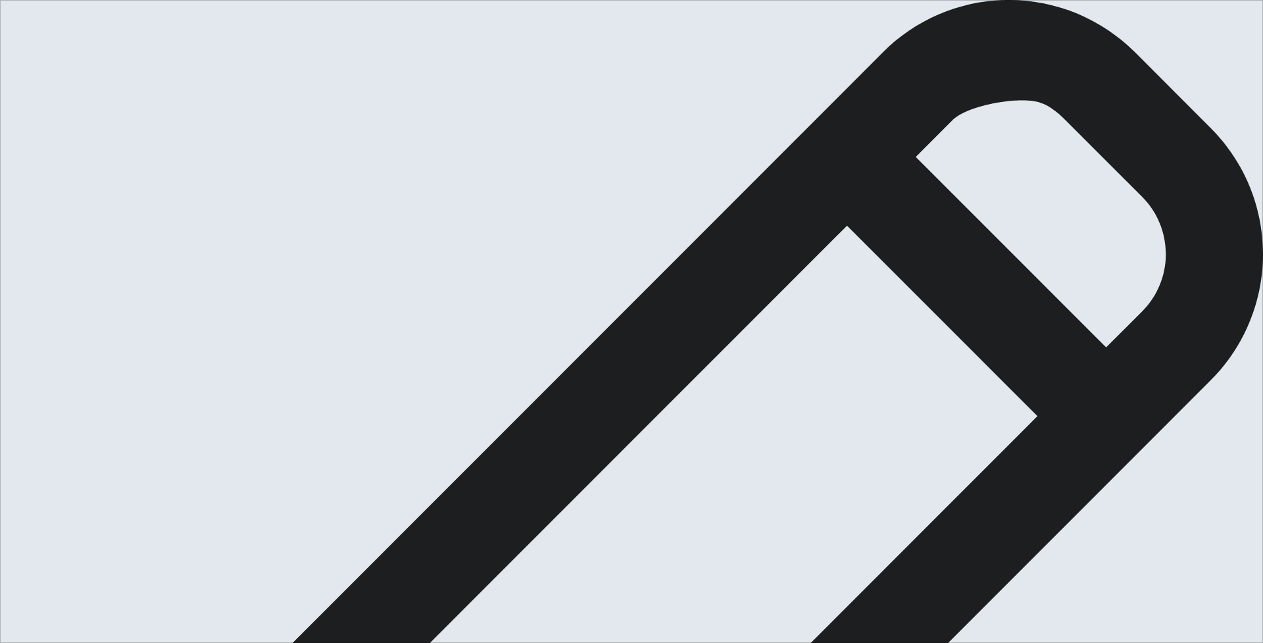
type textarea "I were watched a film,it tell the value if"
type textarea "x"
type textarea "I were watched a film,it tell the value if"
type textarea "x"
type textarea "I were watched a film,it tell the value if f"
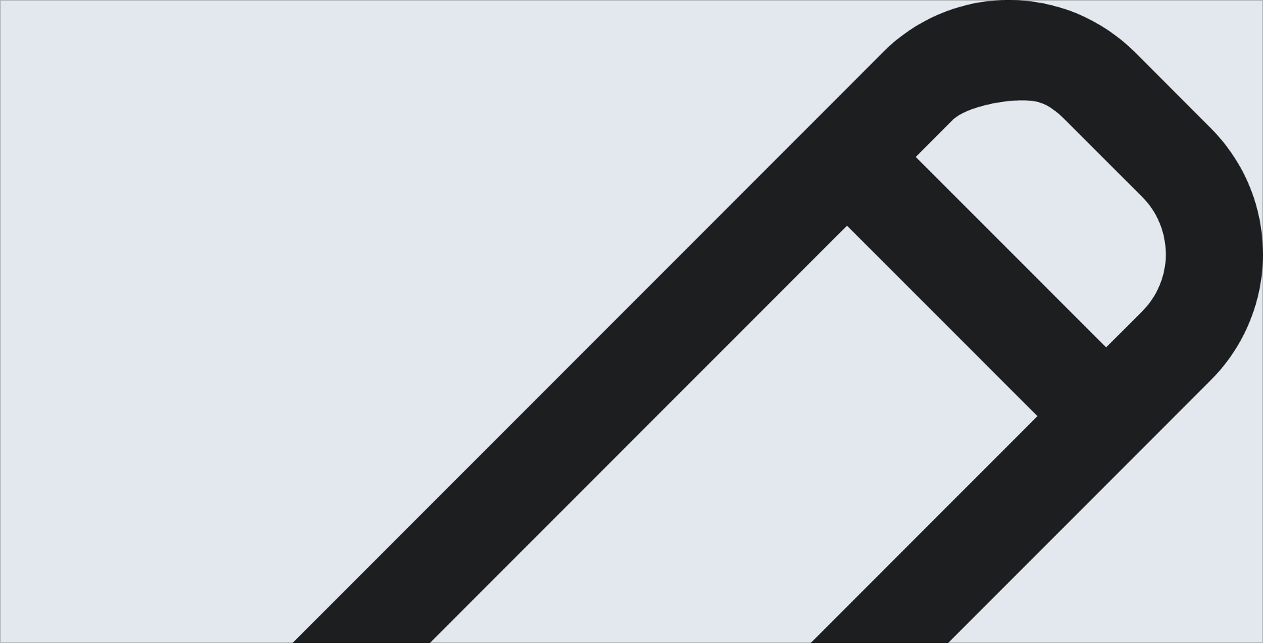
type textarea "x"
type textarea "I were watched a film,it tell the value if fr"
type textarea "x"
type textarea "I were watched a film,it tell the value if fri"
type textarea "x"
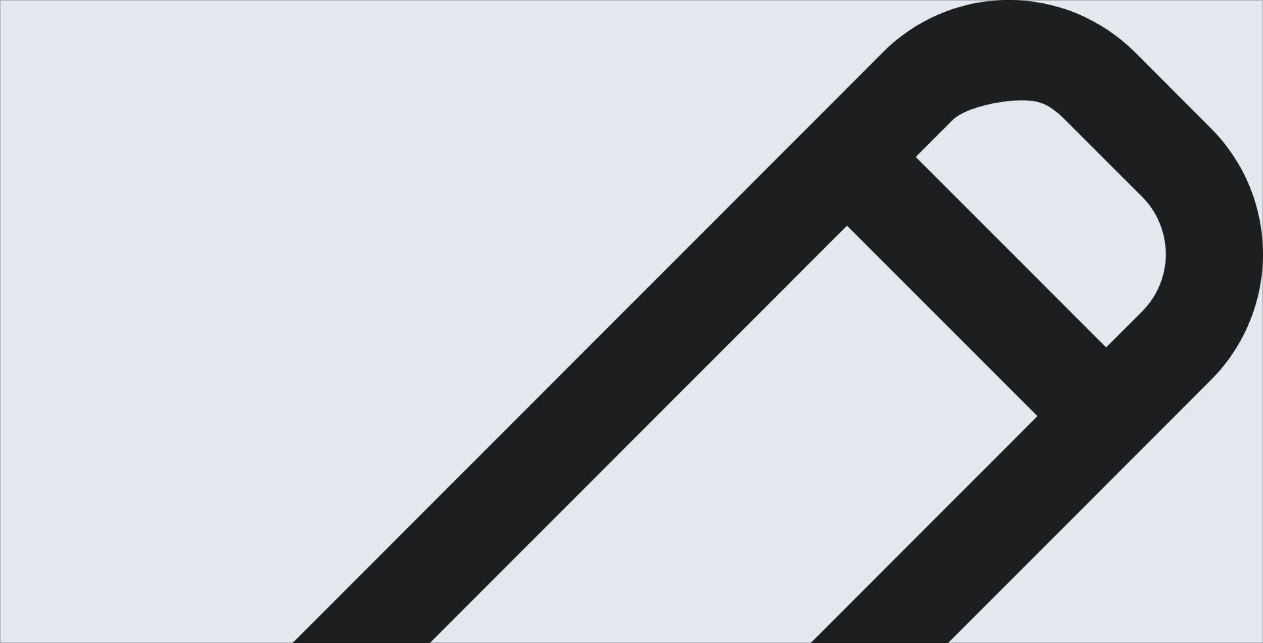
type textarea "I were watched a film,it tell the value if frie"
type textarea "x"
type textarea "I were watched a film,it tell the value if frien"
type textarea "x"
type textarea "I were watched a film,it tell the value if friend"
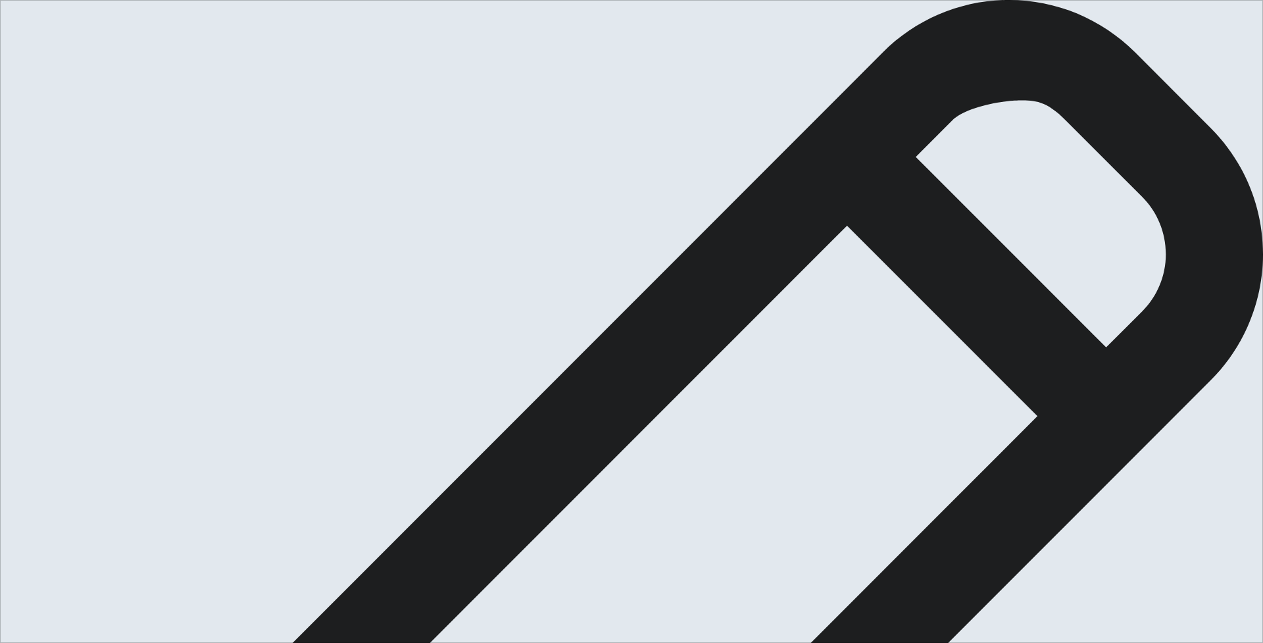
type textarea "x"
type textarea "I were watched a film,it tell the value if friends"
type textarea "x"
type textarea "I were watched a film,it tell the value if friendsh"
type textarea "x"
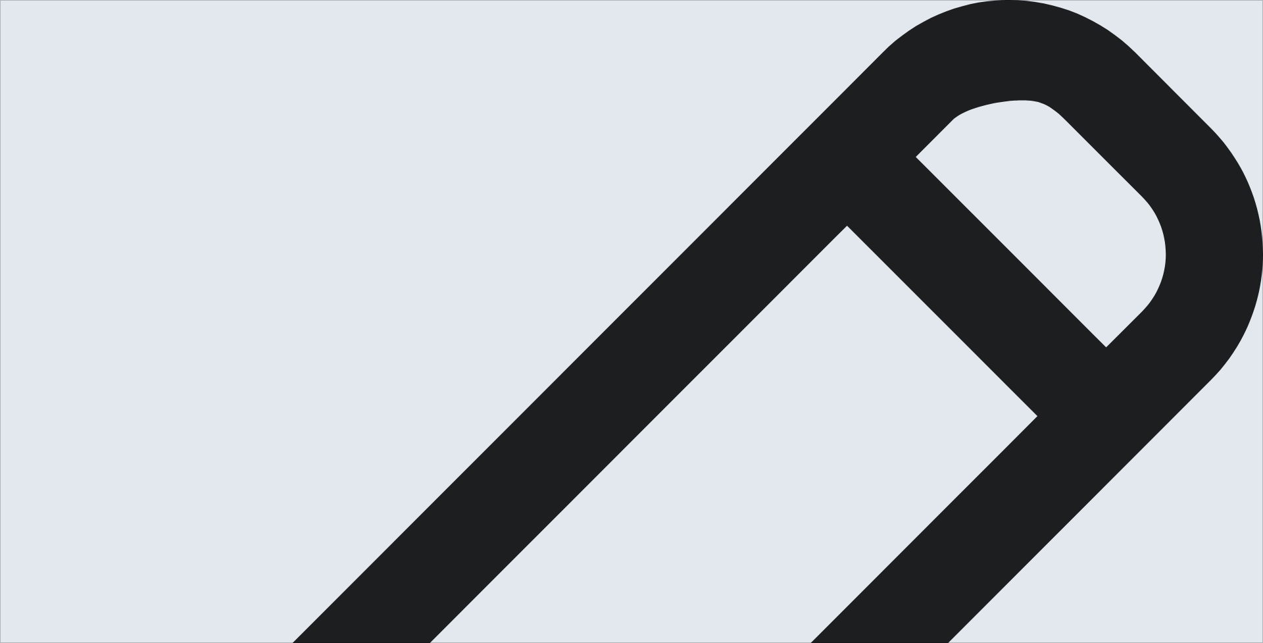
type textarea "I were watched a film,it tell the value if friendshi"
type textarea "x"
type textarea "I were watched a film,it tell the value if friendshio"
type textarea "x"
type textarea "I were watched a film,it tell the value if friendshi"
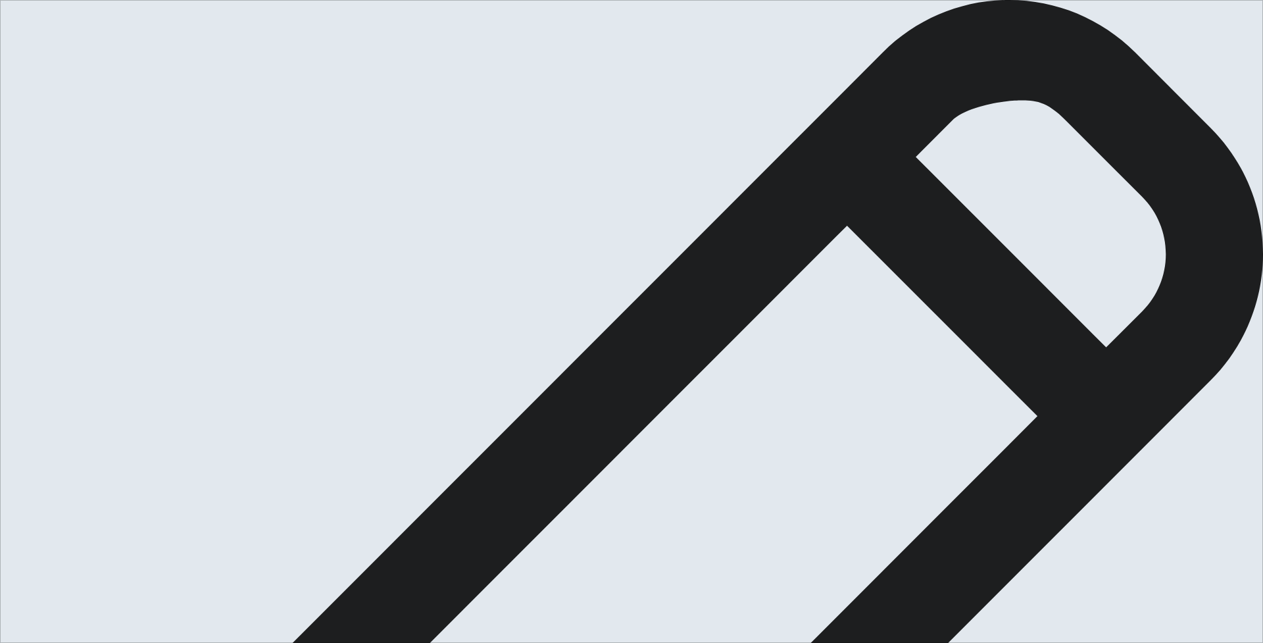
type textarea "x"
type textarea "I were watched a film,it tell the value if friendship"
type textarea "x"
type textarea "I were watched a film,it tell the value if friendship."
type textarea "x"
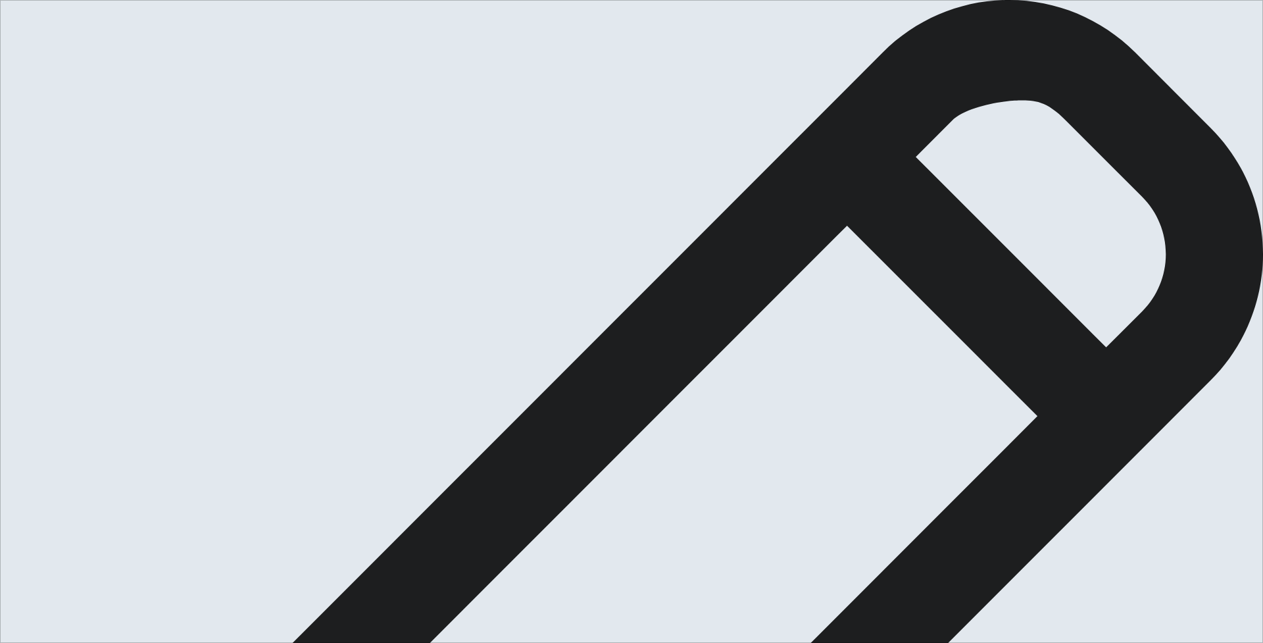
type textarea "I were watched a film,it tell the value if friendship"
type textarea "x"
type textarea "I were watched a film,it tell the value if friendship,"
type textarea "x"
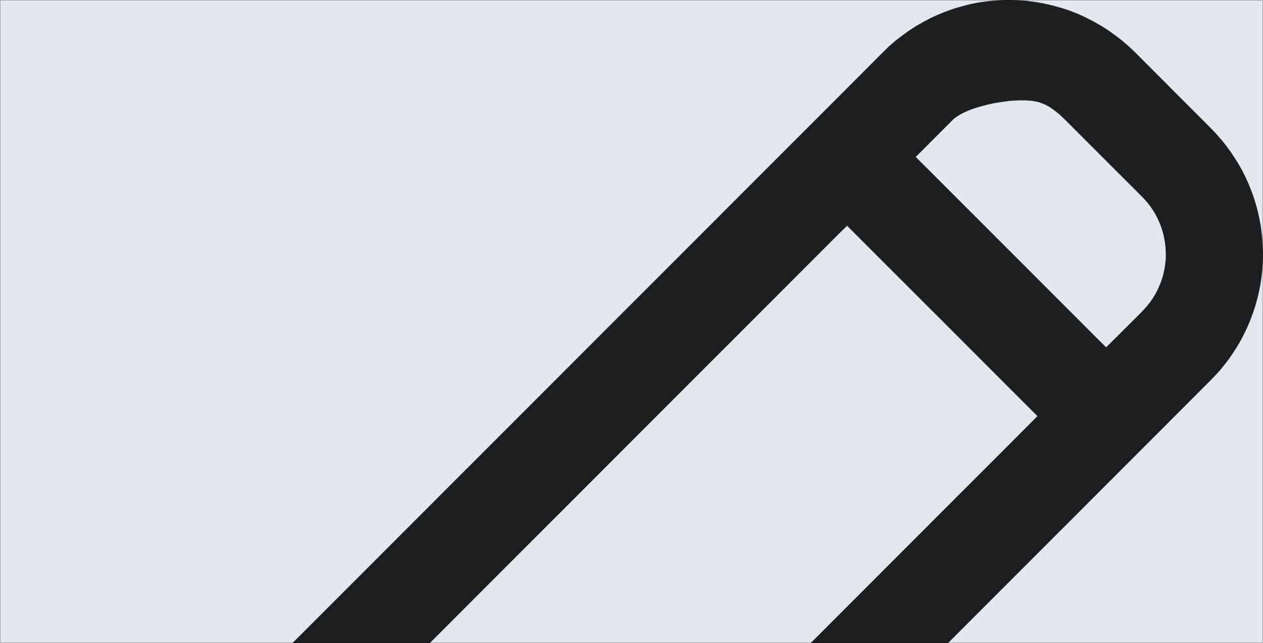
type textarea "I were watched a film,it tell the value iffriendship,"
type textarea "x"
type textarea "I were watched a film,it tell the value ifriendship,"
type textarea "x"
type textarea "I were watched a film,it tell the value friendship,"
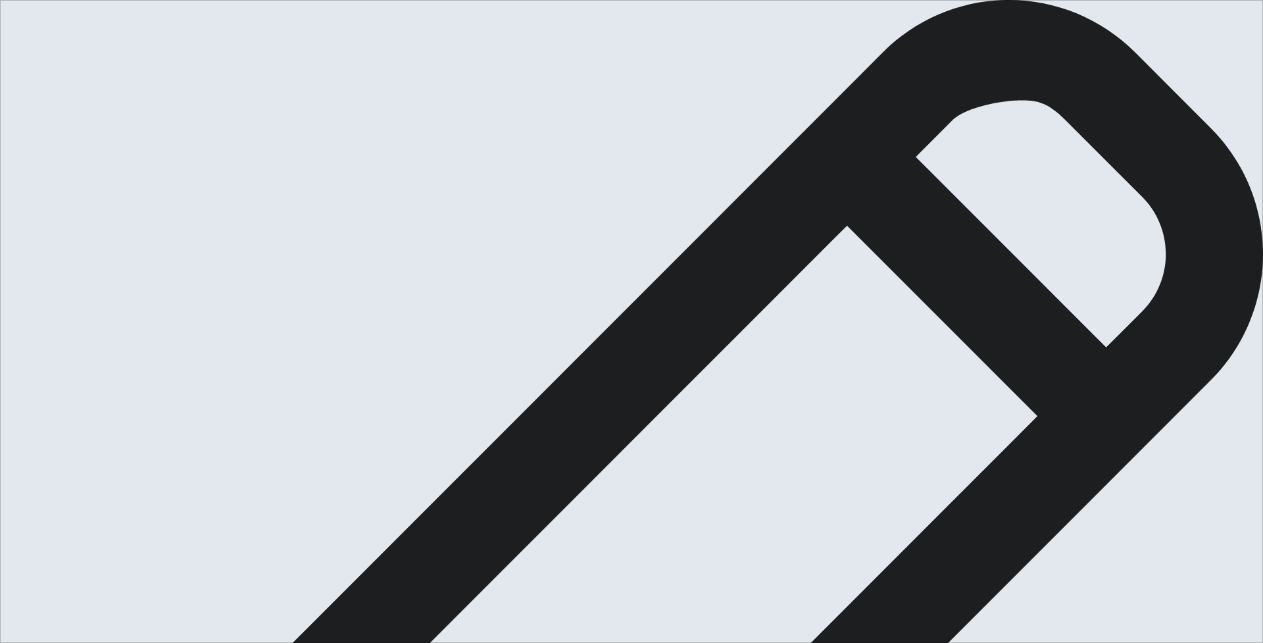
type textarea "x"
type textarea "I were watched a film,it tell the value ofriendship,"
type textarea "x"
type textarea "I were watched a film,it tell the value offriendship,"
type textarea "x"
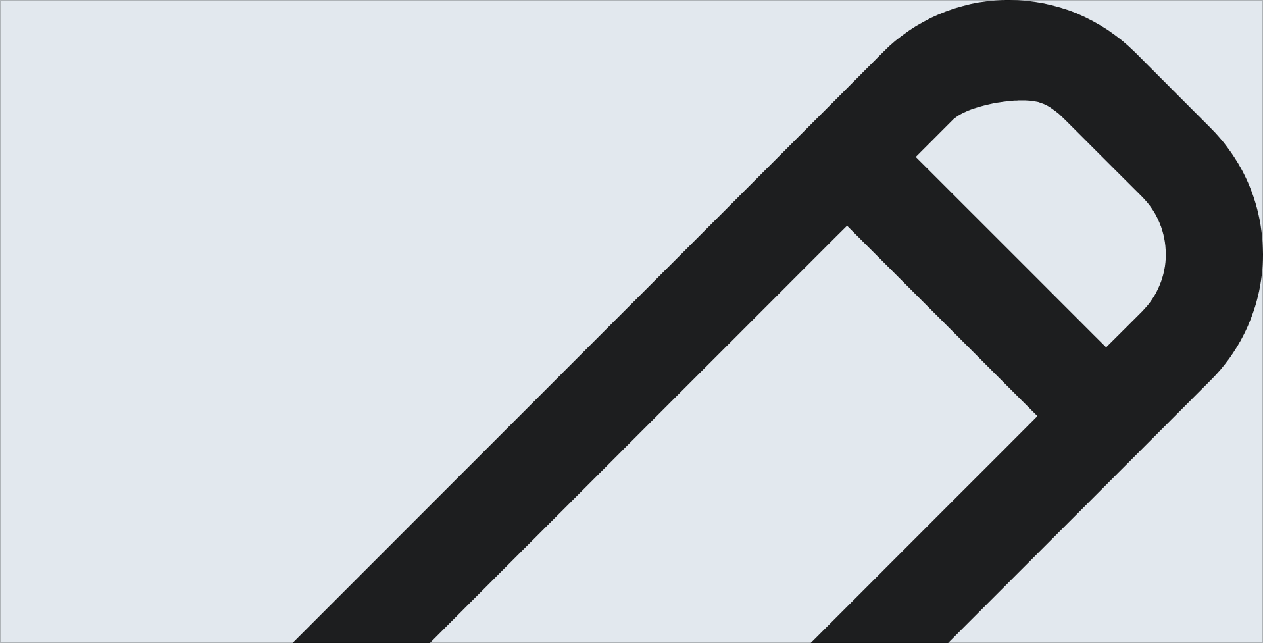
type textarea "I were watched a film,it tell the value of friendship,"
drag, startPoint x: 847, startPoint y: 131, endPoint x: 873, endPoint y: 137, distance: 26.3
drag, startPoint x: 847, startPoint y: 132, endPoint x: 894, endPoint y: 132, distance: 47.4
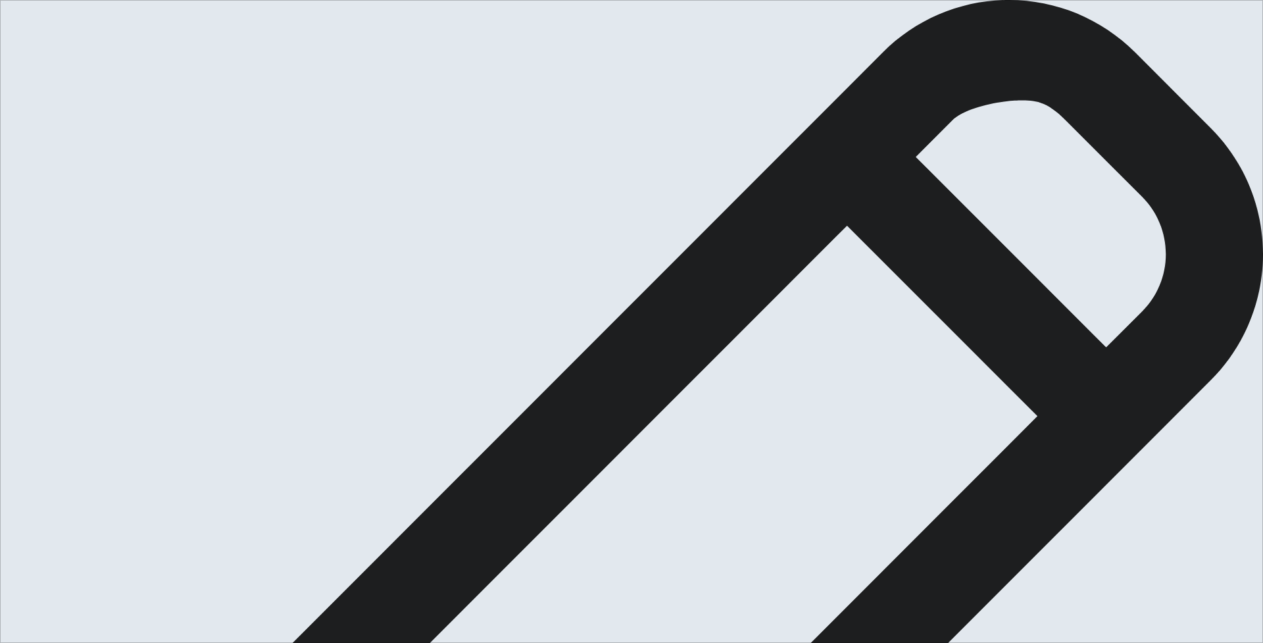
type textarea "x"
type textarea "I were watched a film,it tell the value of f"
type textarea "x"
type textarea "I were watched a film,it tell the value of fa"
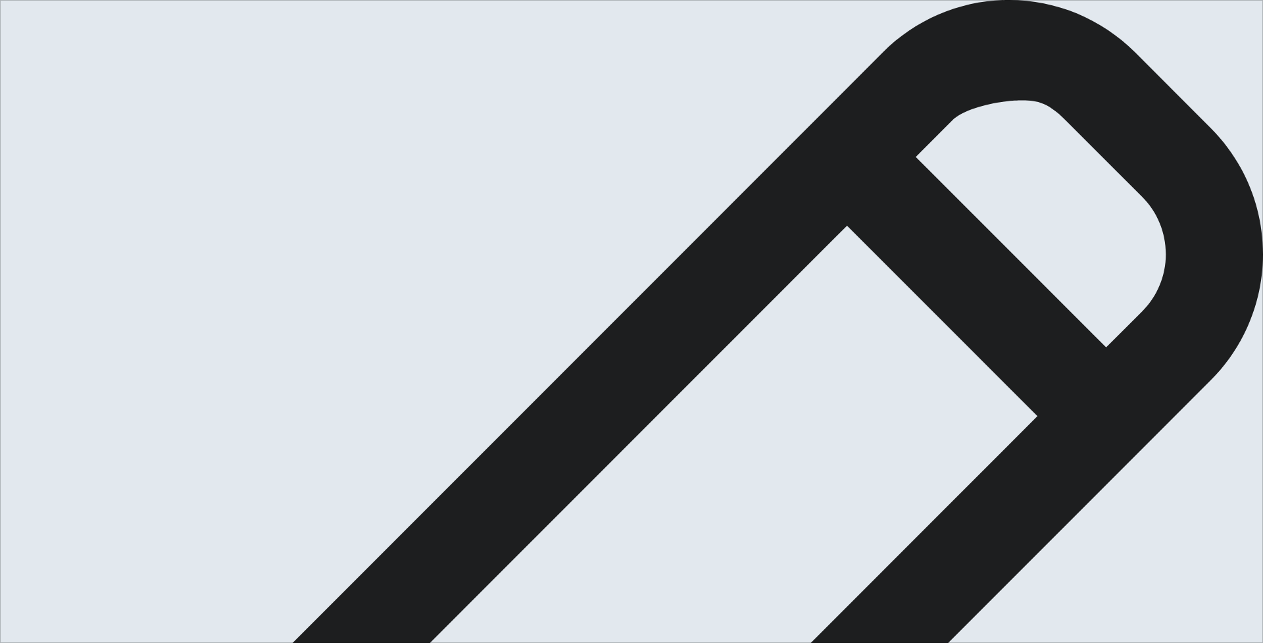
type textarea "x"
type textarea "I were watched a film,it tell the value of fam"
type textarea "x"
type textarea "I were watched a film,it tell the value of fami"
type textarea "x"
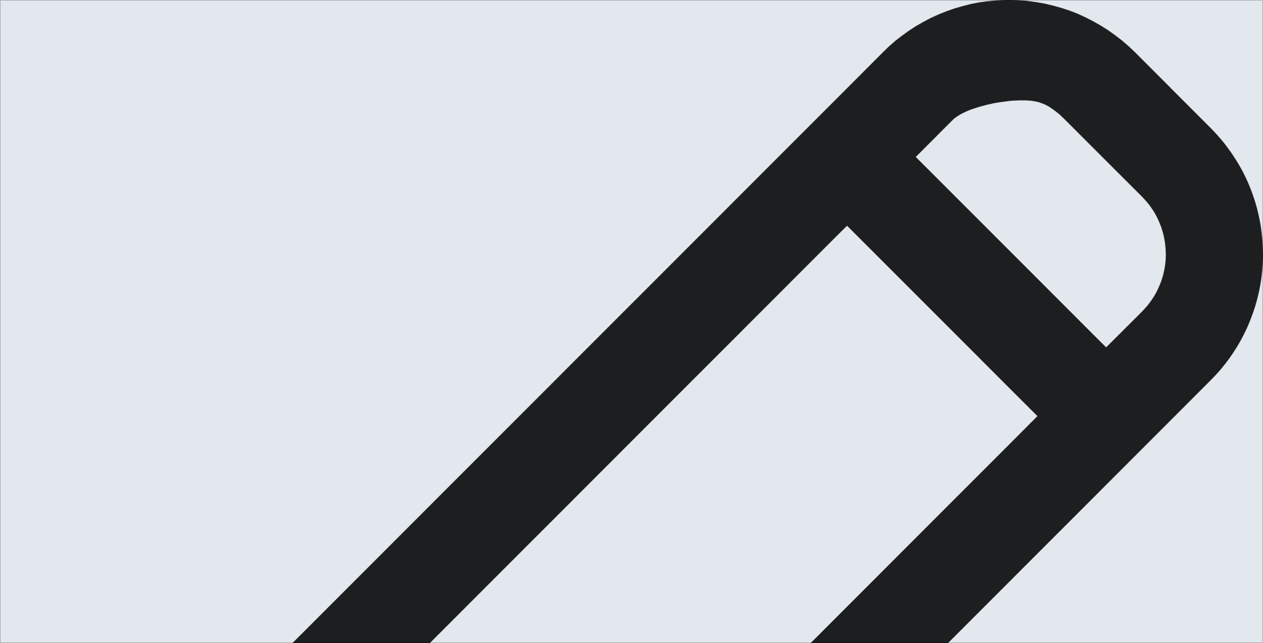
type textarea "I were watched a film,it tell the value of famil"
type textarea "x"
type textarea "I were watched a film,it tell the value of family"
type textarea "x"
type textarea "I were watched a film,it tell the value of famil"
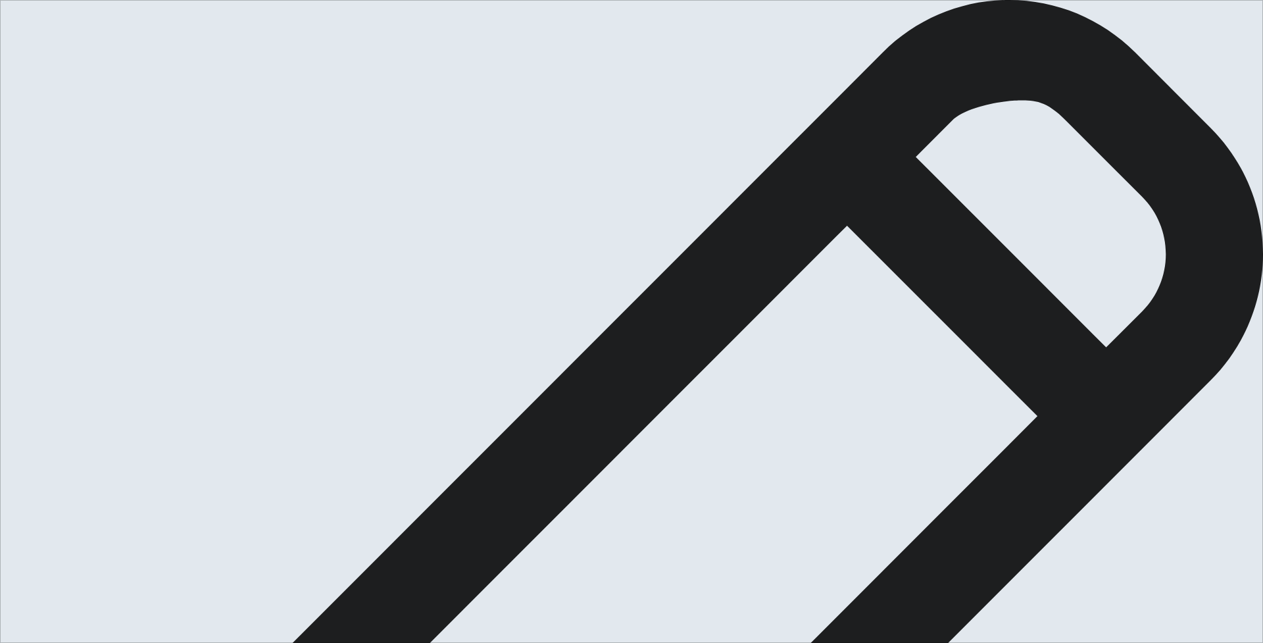
type textarea "x"
type textarea "I were watched a film,it tell the value of fami"
type textarea "x"
type textarea "I were watched a film,it tell the value of fam"
type textarea "x"
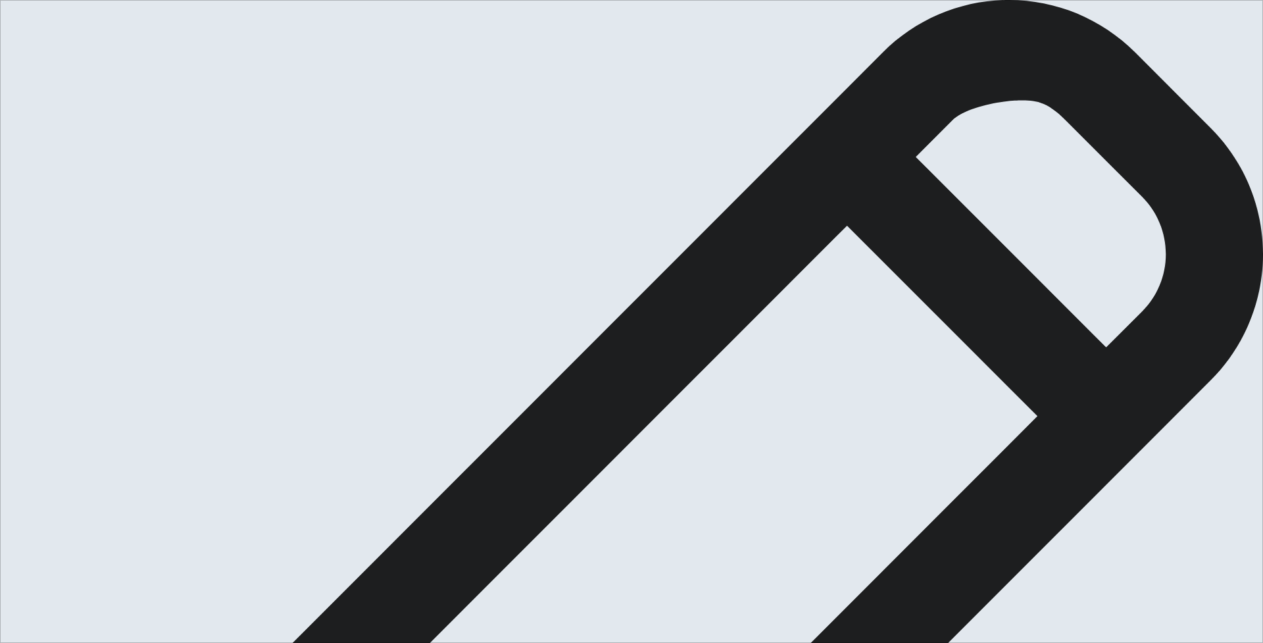
type textarea "I were watched a film,it tell the value of fa"
type textarea "x"
type textarea "I were watched a film,it tell the value of f"
type textarea "x"
type textarea "I were watched a film,it tell the value of"
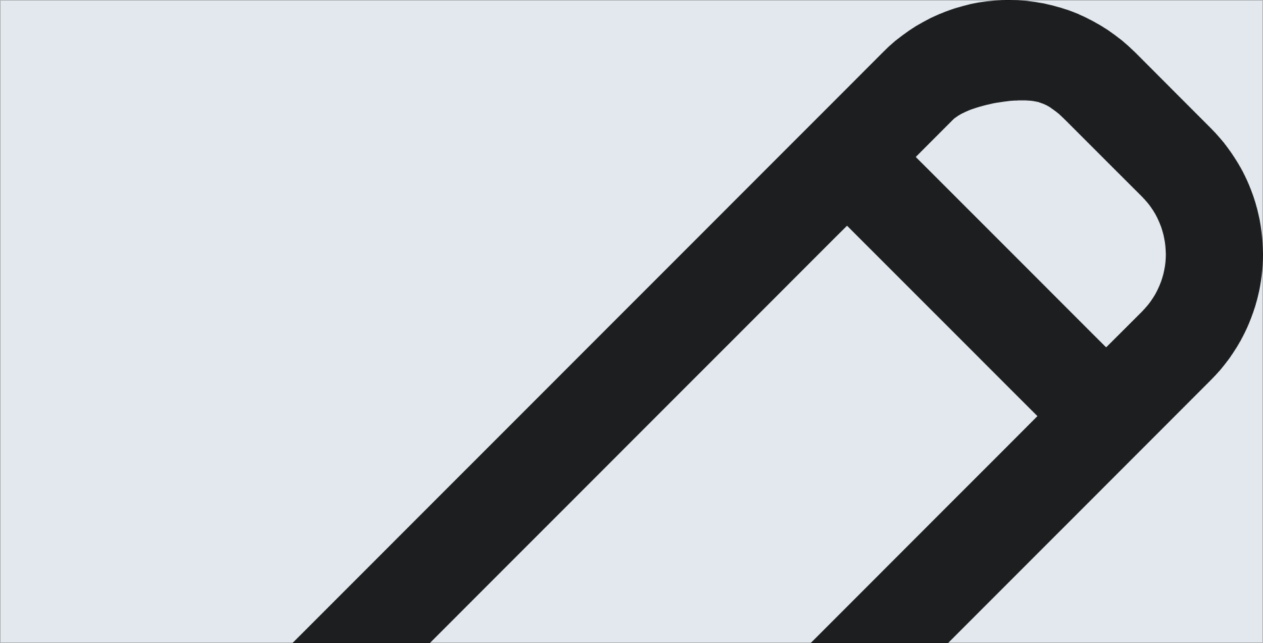
drag, startPoint x: 847, startPoint y: 130, endPoint x: 892, endPoint y: 132, distance: 45.4
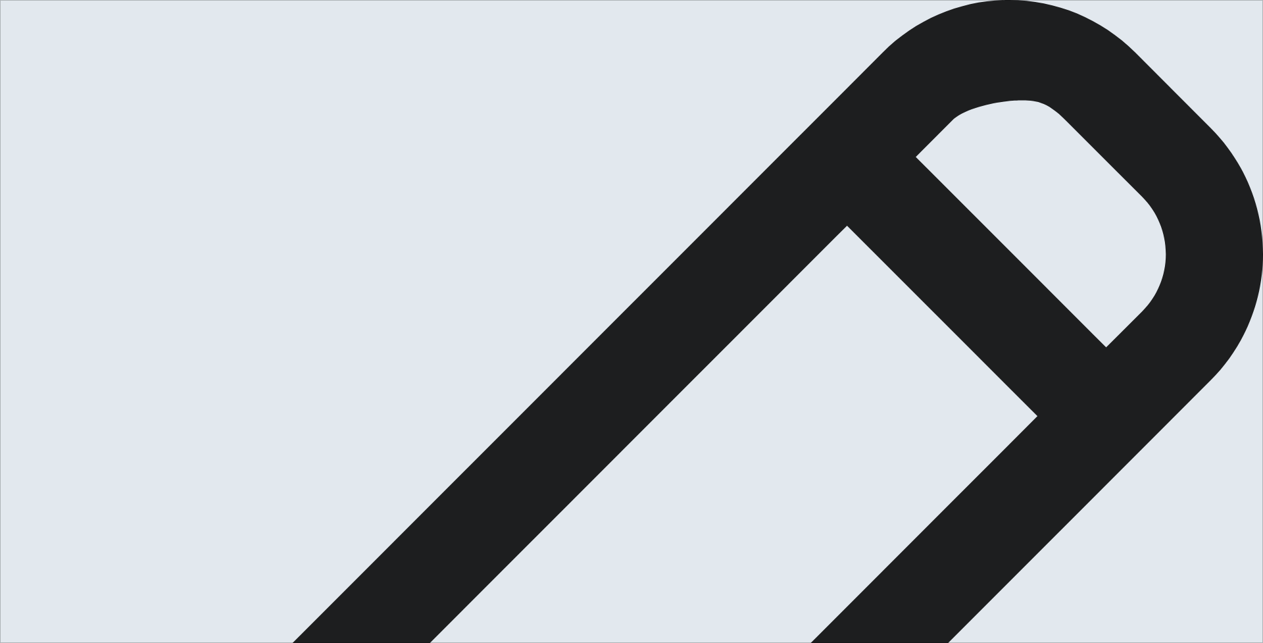
drag, startPoint x: 934, startPoint y: 151, endPoint x: 913, endPoint y: 153, distance: 21.2
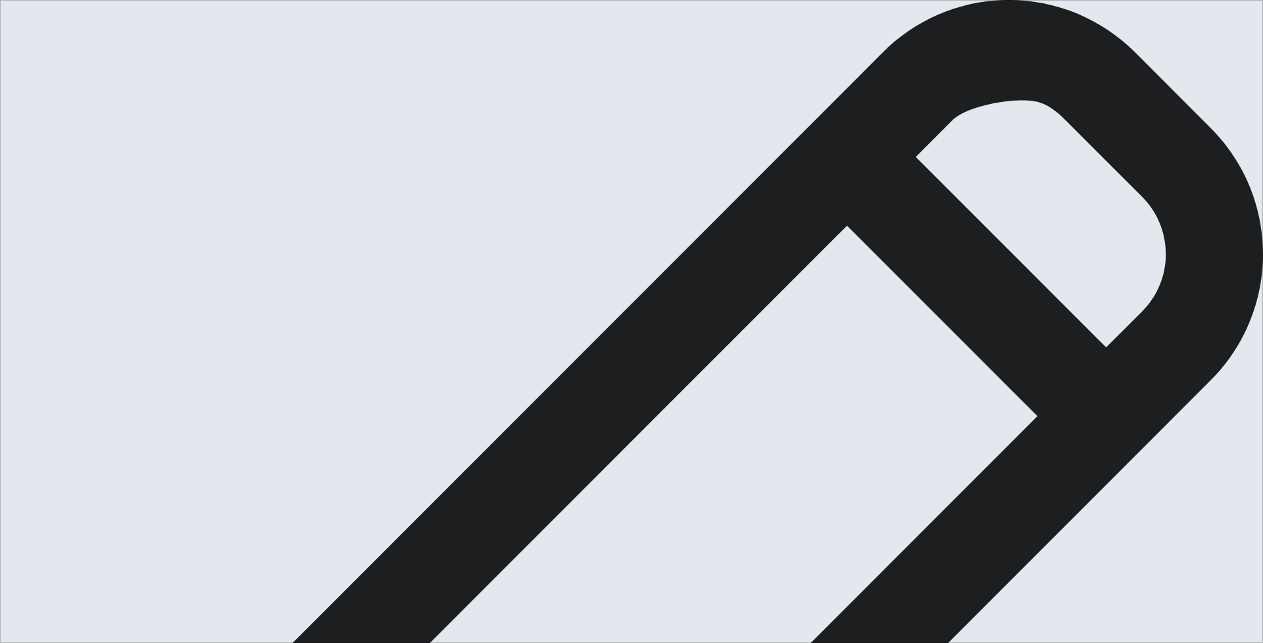
drag, startPoint x: 947, startPoint y: 151, endPoint x: 1039, endPoint y: 163, distance: 93.0
drag, startPoint x: 837, startPoint y: 178, endPoint x: 823, endPoint y: 178, distance: 13.8
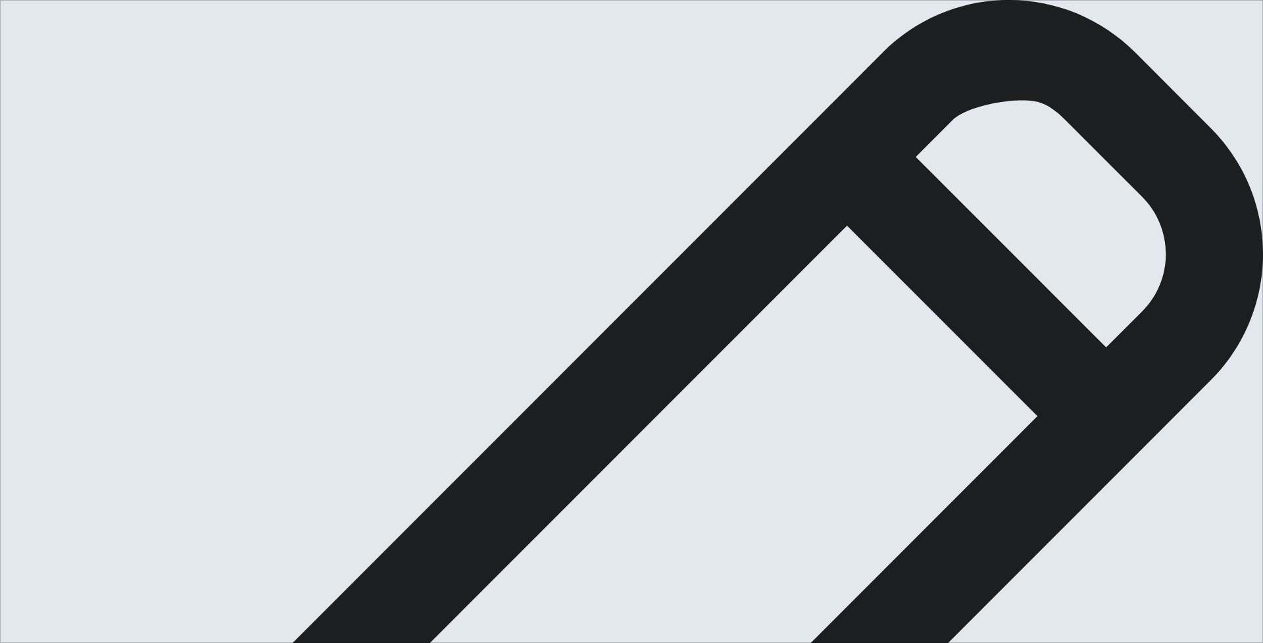
drag, startPoint x: 967, startPoint y: 177, endPoint x: 992, endPoint y: 187, distance: 26.9
